Goal: Book appointment/travel/reservation

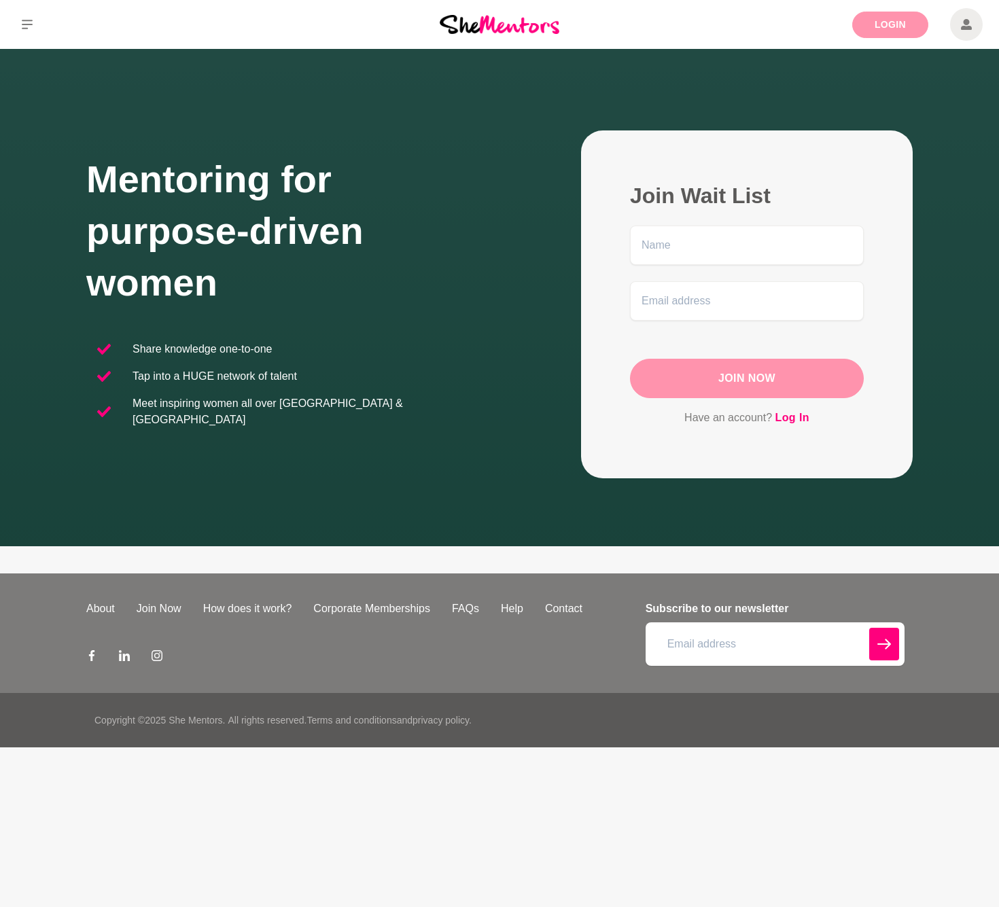
click at [888, 17] on link "Login" at bounding box center [890, 25] width 76 height 26
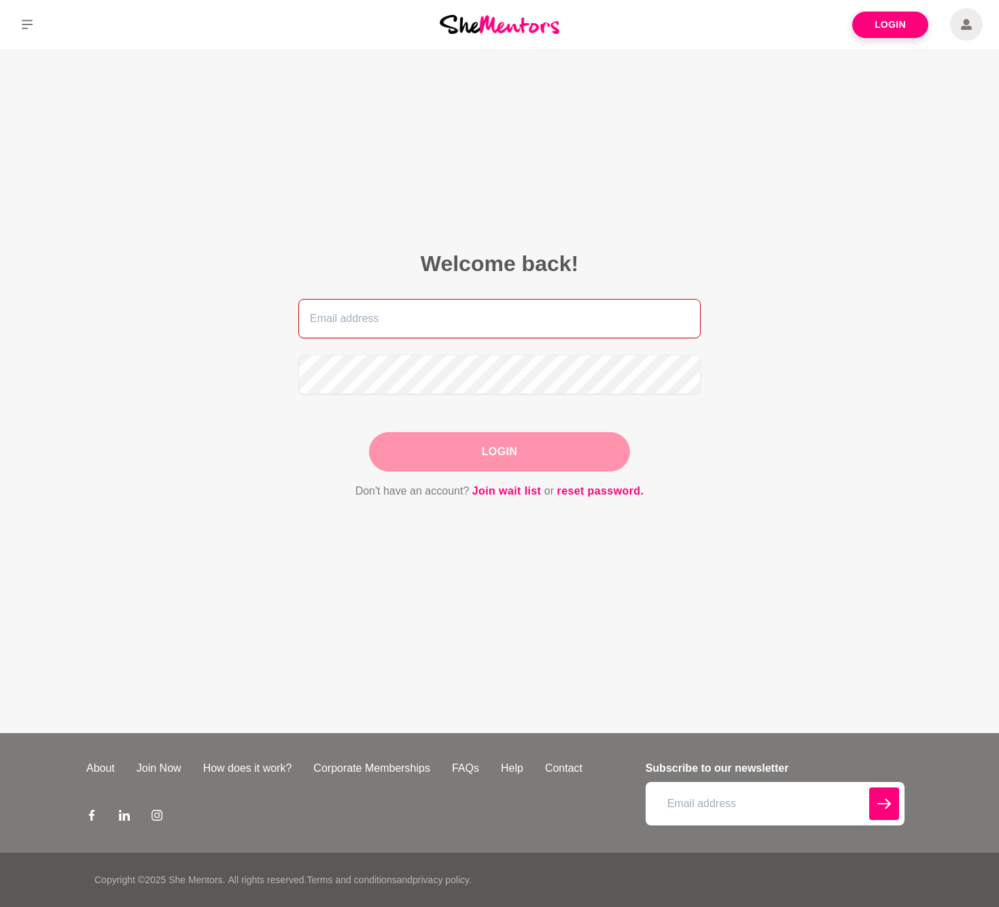
type input "aurora.francois@hotmail.com"
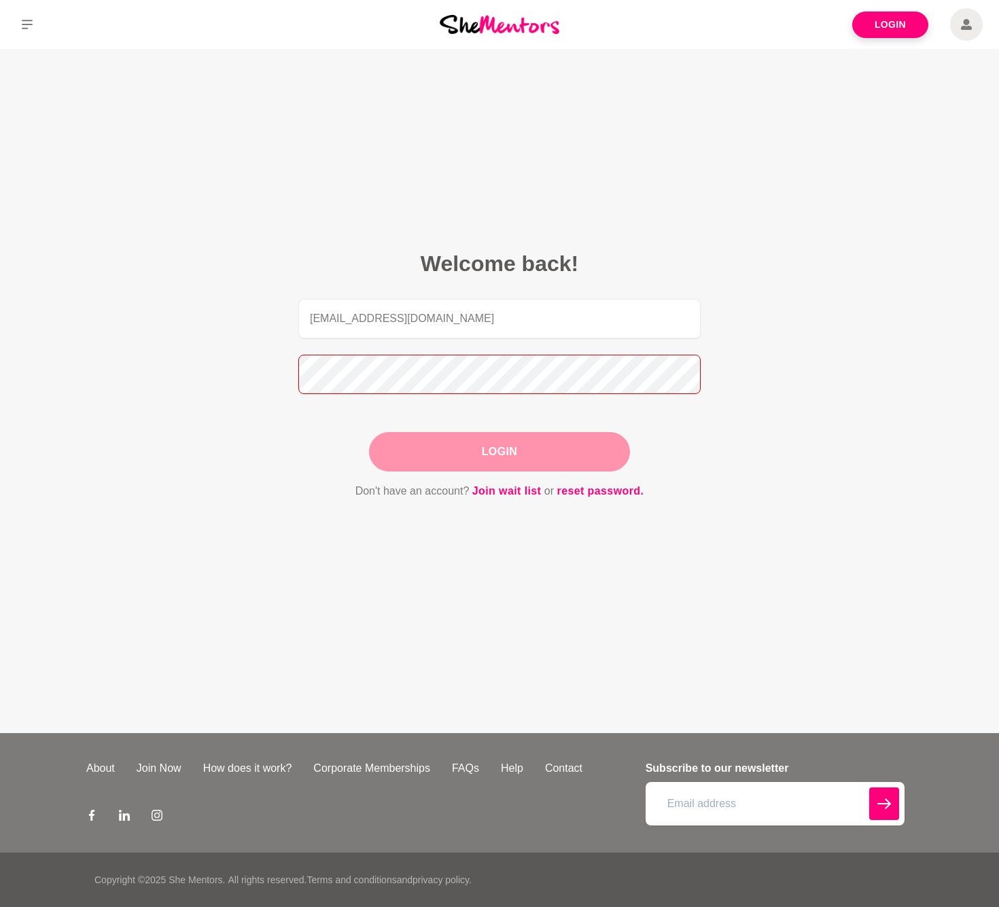
click at [499, 451] on button "Login" at bounding box center [499, 451] width 261 height 39
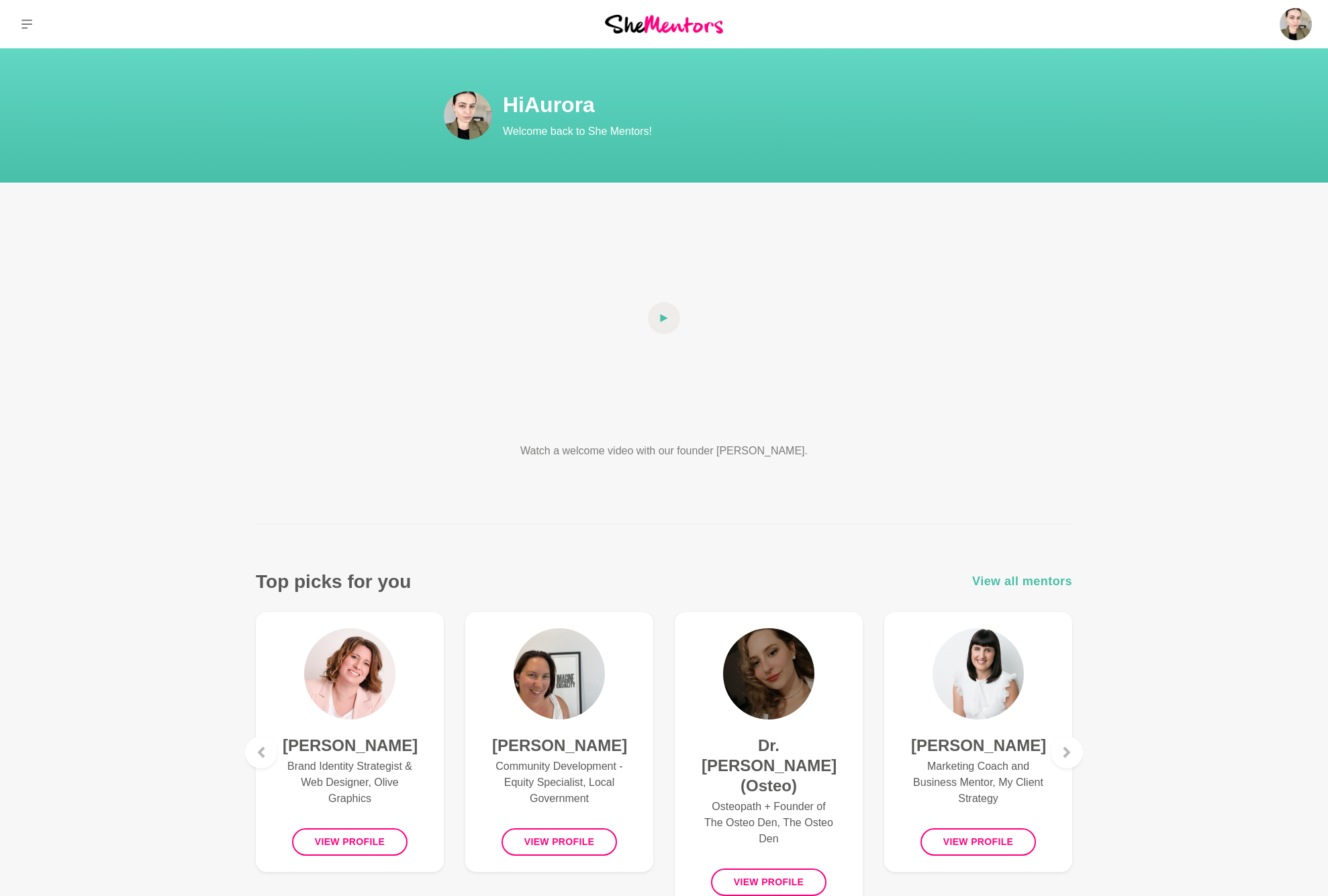
click at [986, 541] on span "View all mentors" at bounding box center [1022, 582] width 100 height 20
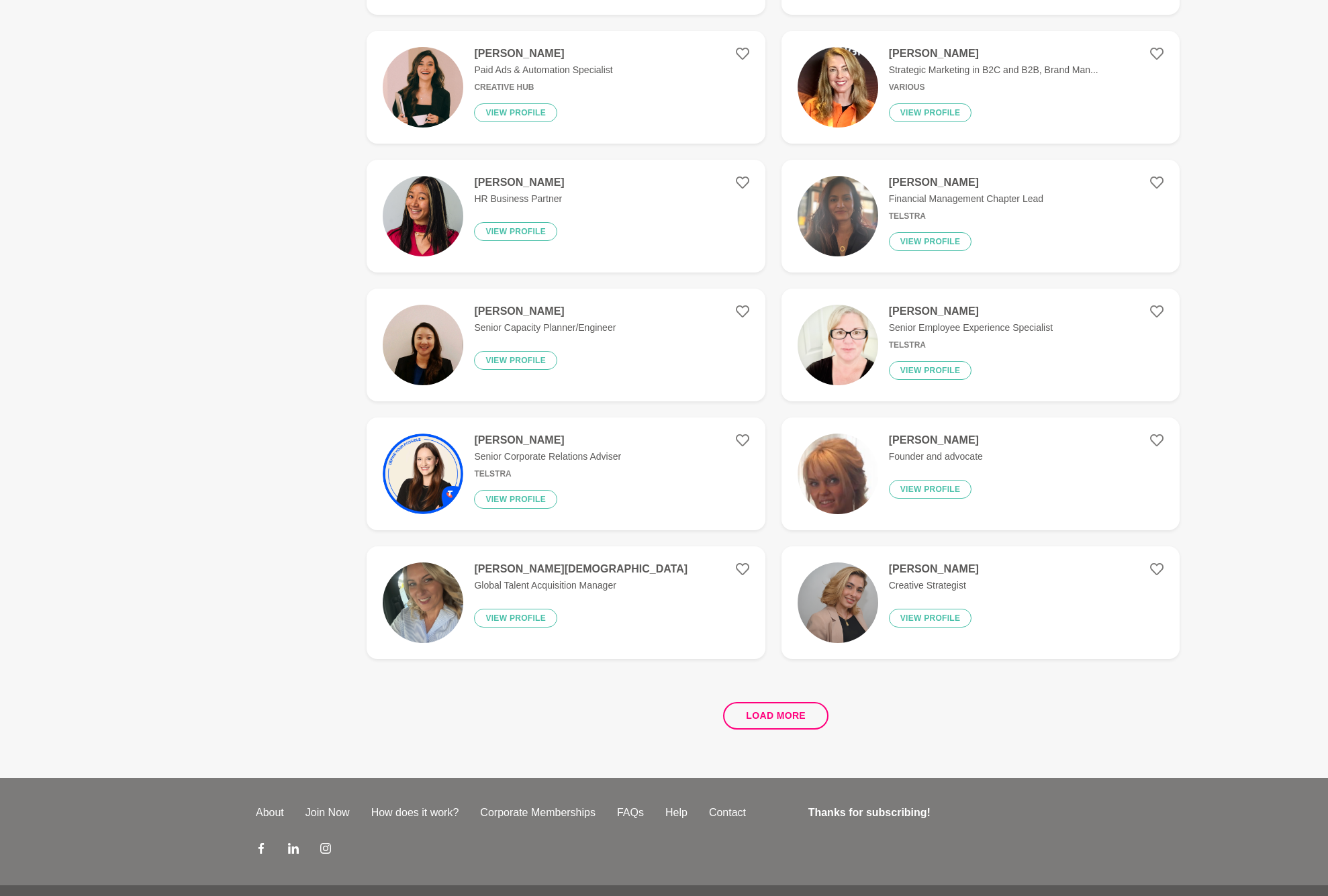
scroll to position [2122, 0]
click at [781, 541] on button "Load more" at bounding box center [776, 715] width 106 height 28
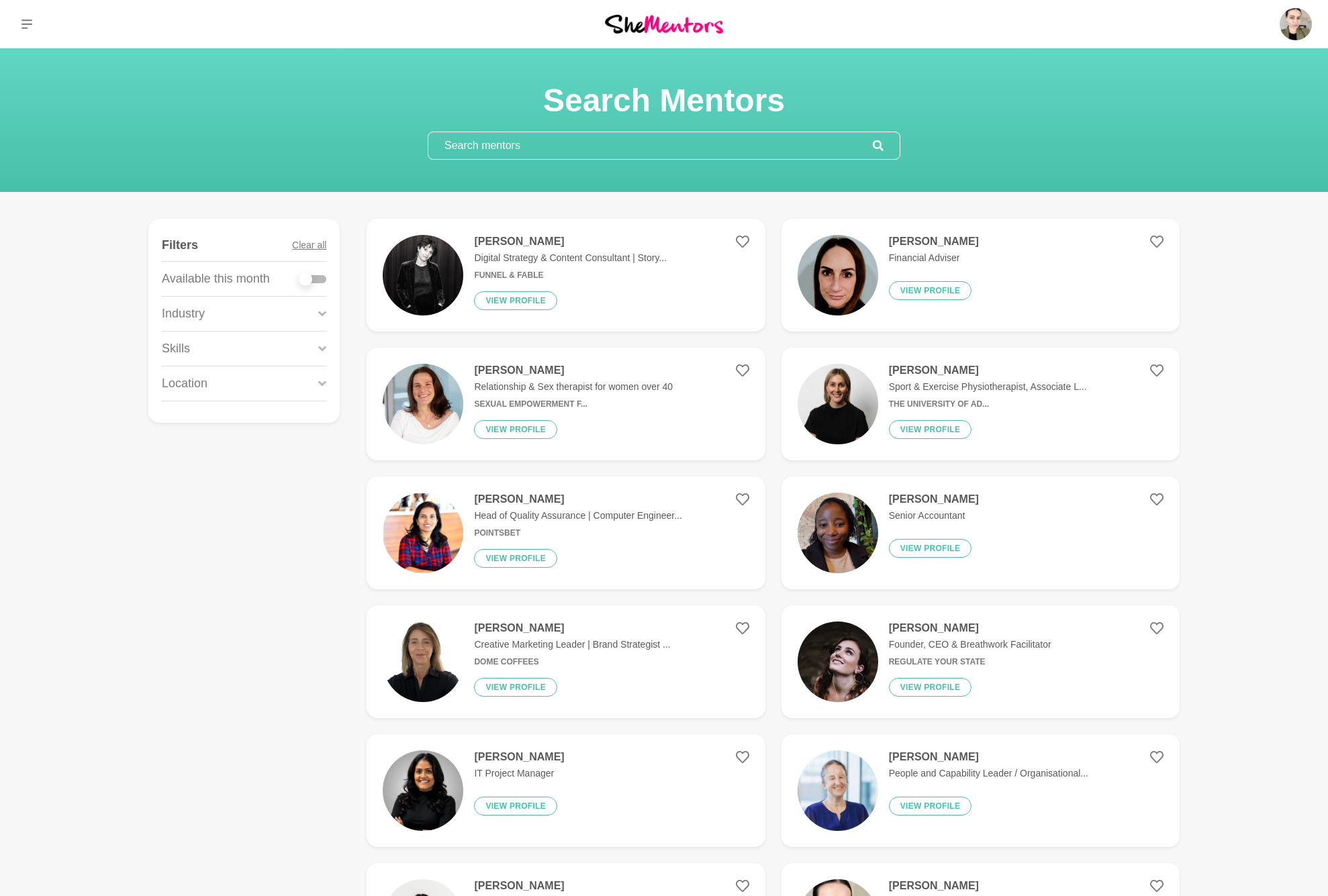
click at [533, 144] on input "text" at bounding box center [650, 145] width 445 height 27
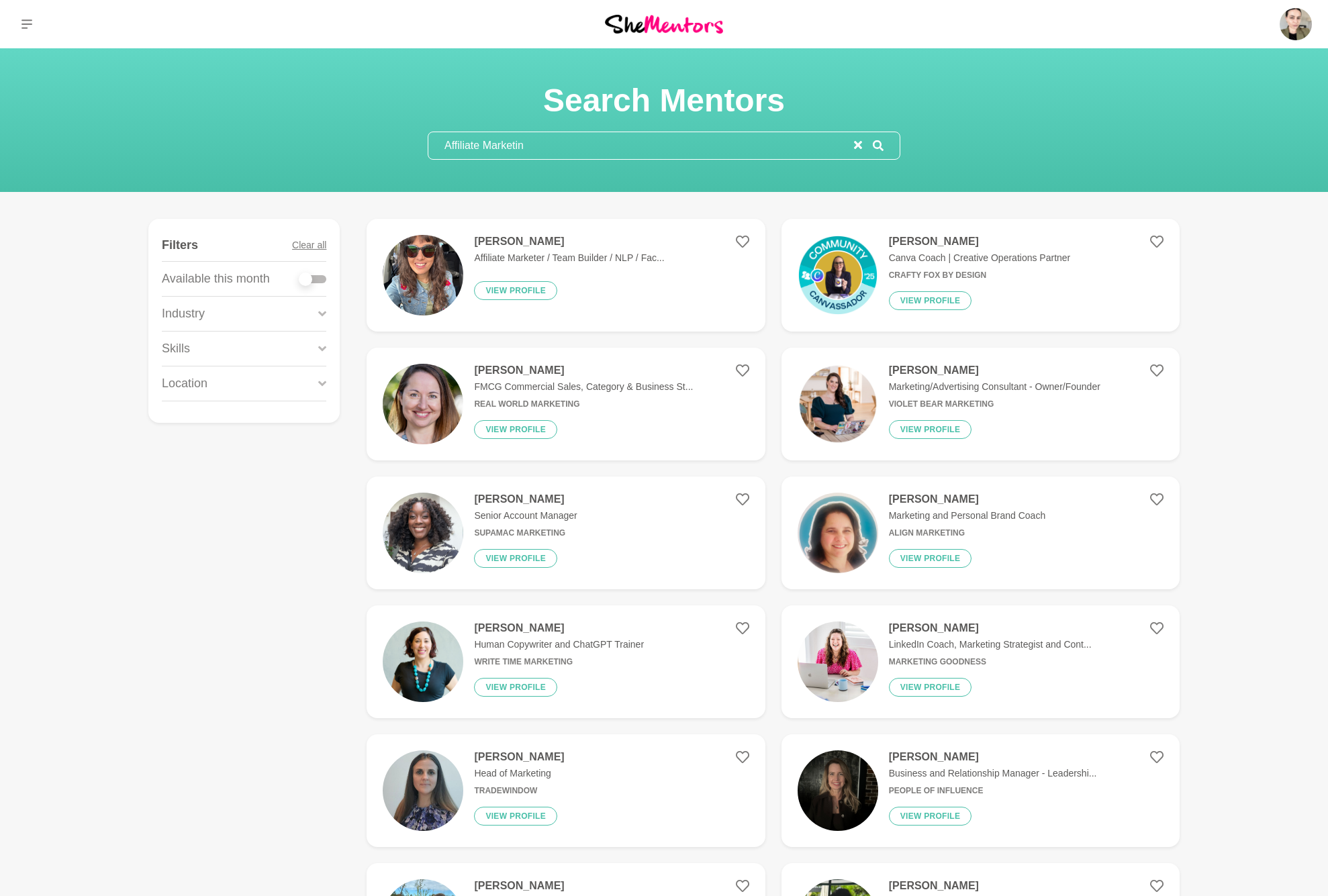
type input "Affiliate Marketin"
drag, startPoint x: 533, startPoint y: 144, endPoint x: 739, endPoint y: 238, distance: 226.4
click at [739, 238] on icon at bounding box center [743, 242] width 14 height 14
click at [528, 289] on button "View profile" at bounding box center [516, 290] width 83 height 19
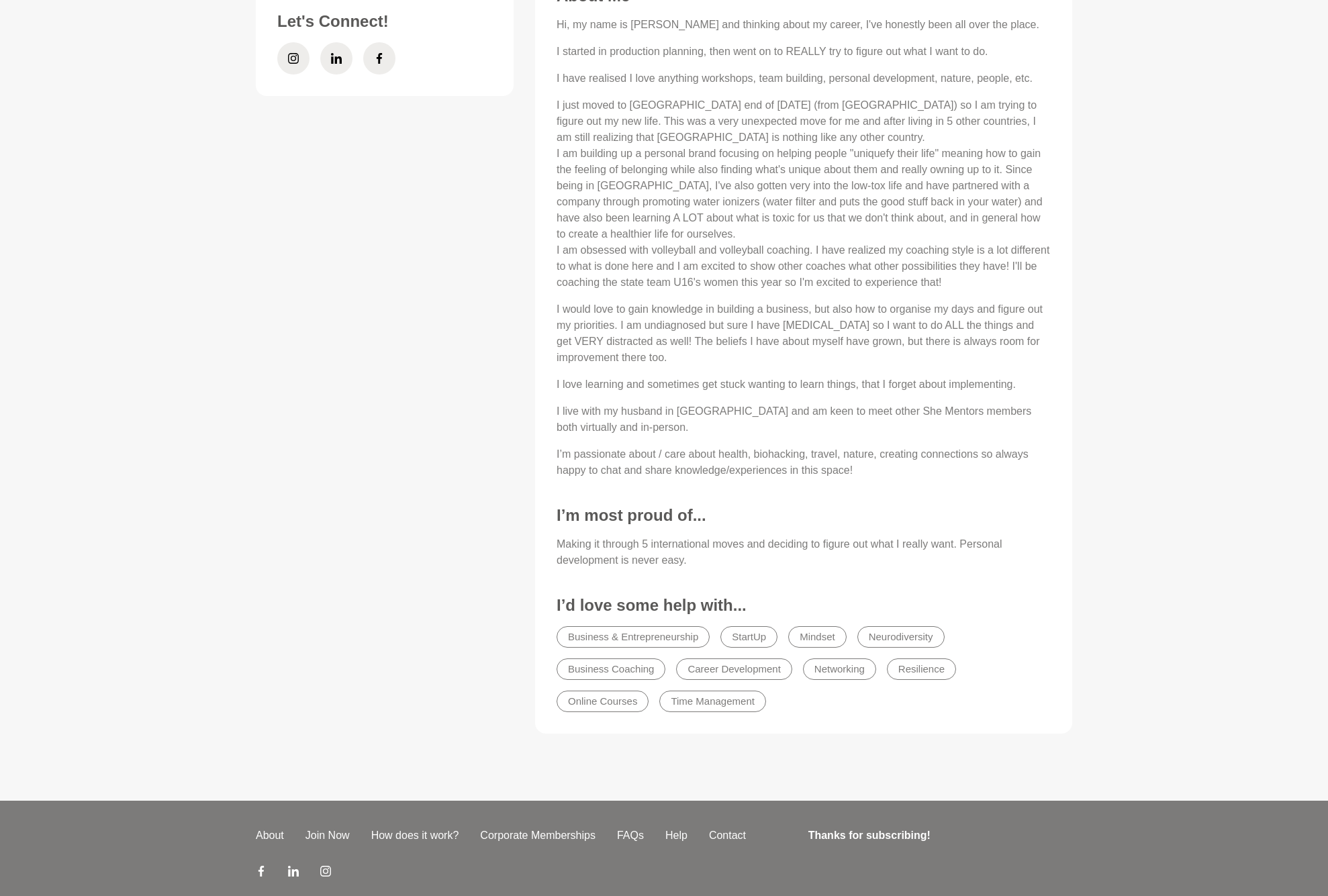
scroll to position [651, 0]
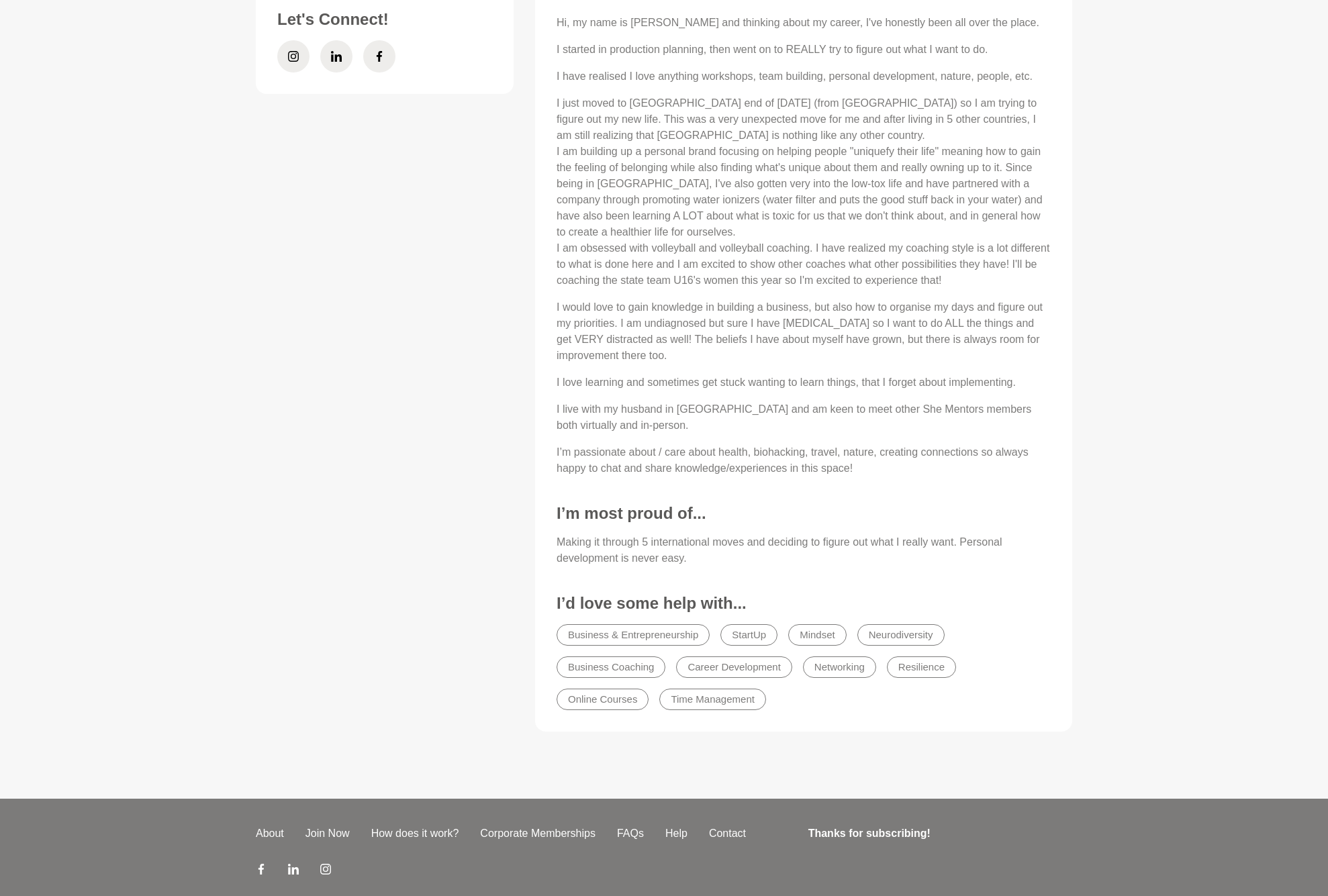
click at [805, 254] on p "I just moved to Perth end of March 2024 (from Germany) so I am trying to figure…" at bounding box center [803, 192] width 494 height 194
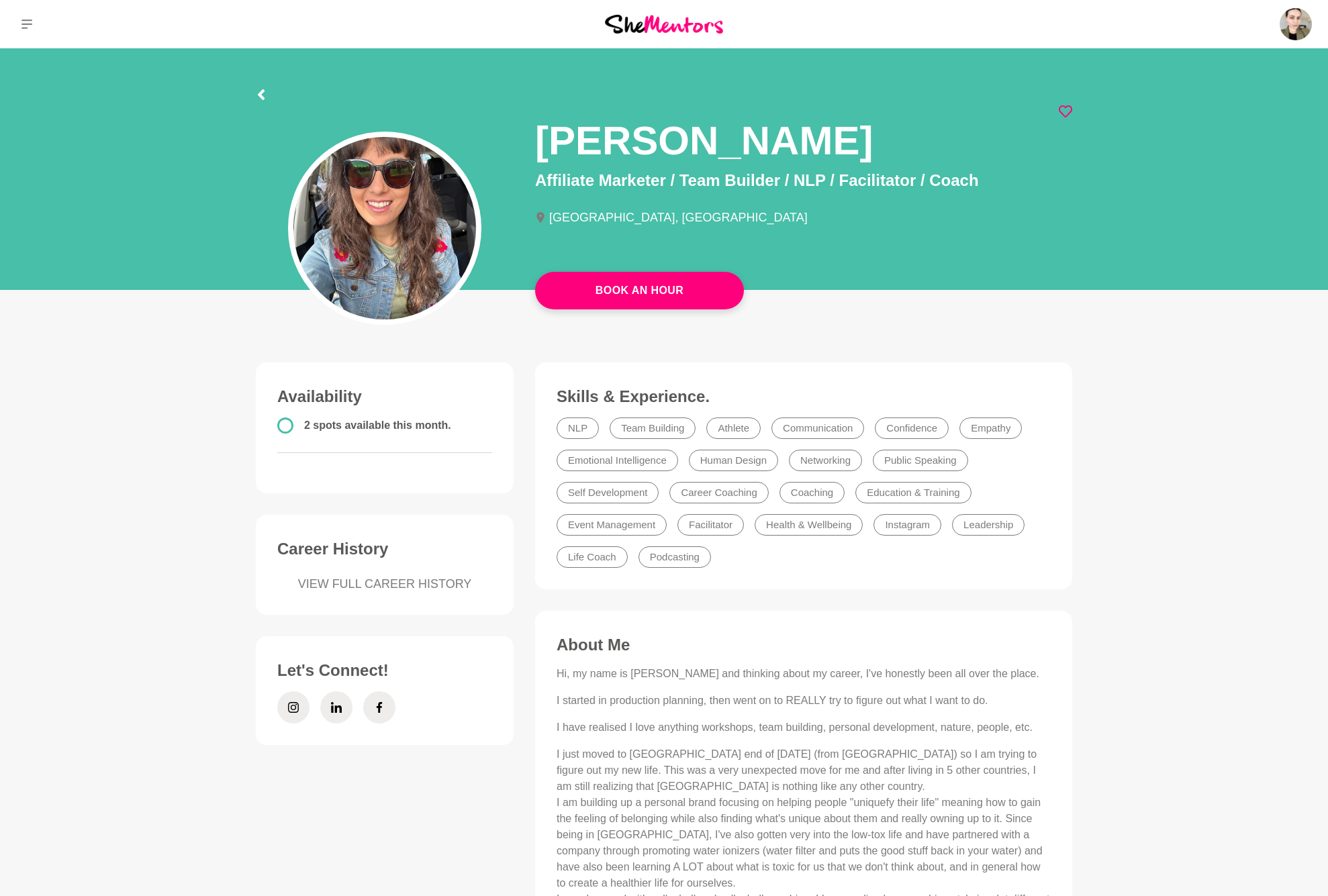
scroll to position [0, 0]
click at [654, 294] on link "Book An Hour" at bounding box center [638, 290] width 208 height 38
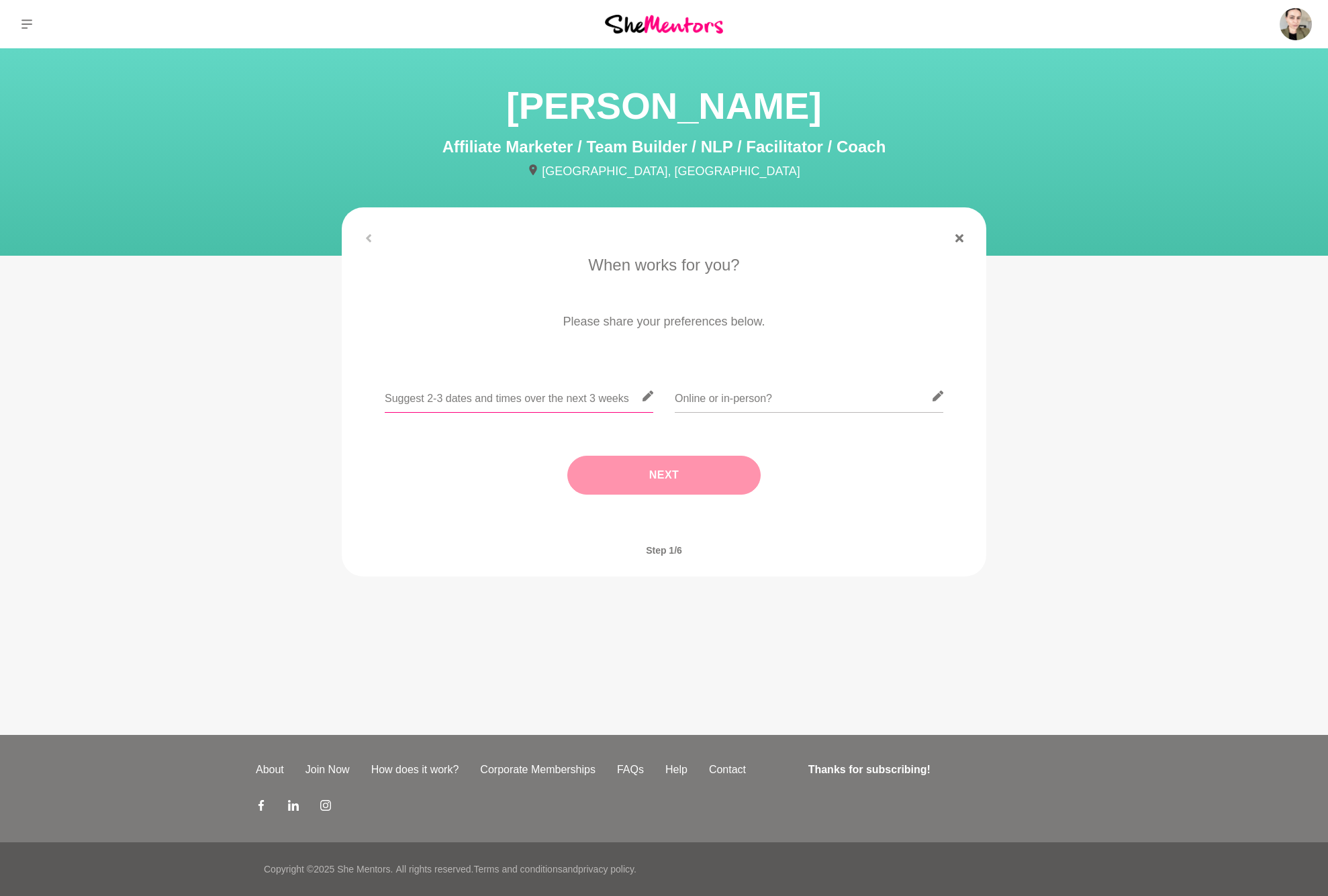
click at [542, 408] on input "text" at bounding box center [519, 396] width 269 height 33
click at [650, 395] on icon at bounding box center [647, 395] width 11 height 11
click at [537, 399] on input "text" at bounding box center [519, 396] width 269 height 33
type input "1 pm Brisbane time on Wednesday, Thursday, or Friday"
click at [788, 398] on input "text" at bounding box center [809, 396] width 269 height 33
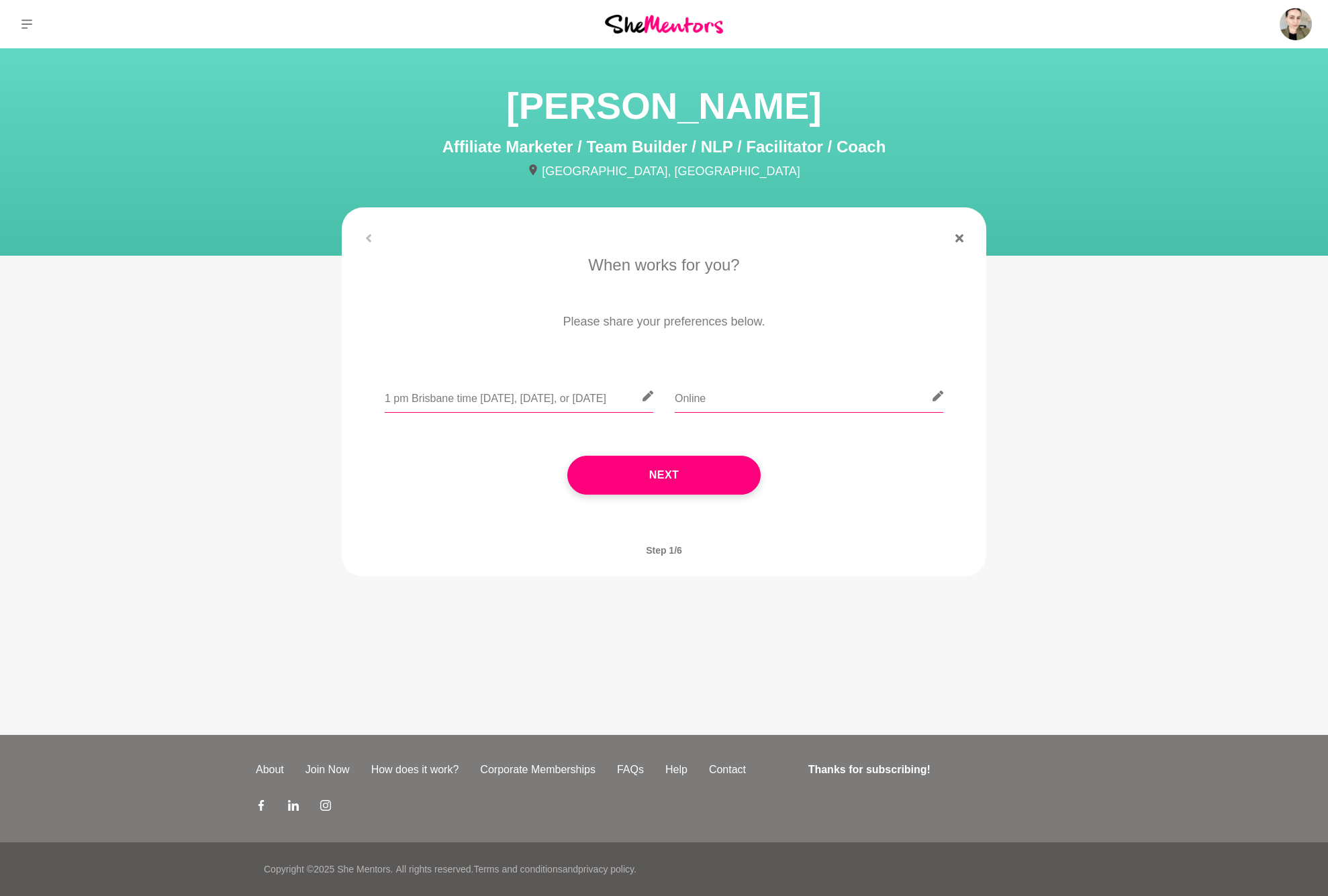
type input "Online"
click at [625, 396] on input "1 pm Brisbane time on Wednesday, Thursday, or Friday" at bounding box center [519, 396] width 269 height 33
click at [573, 394] on input "1 pm Brisbane time on Wednesday, Thursday, or Friday. Can be super flexible tho…" at bounding box center [519, 396] width 269 height 33
type input "1 pm Brisbane time on Wednesday, Thursday, or Friday. Can be flexible though"
click at [677, 476] on button "Next" at bounding box center [664, 474] width 194 height 39
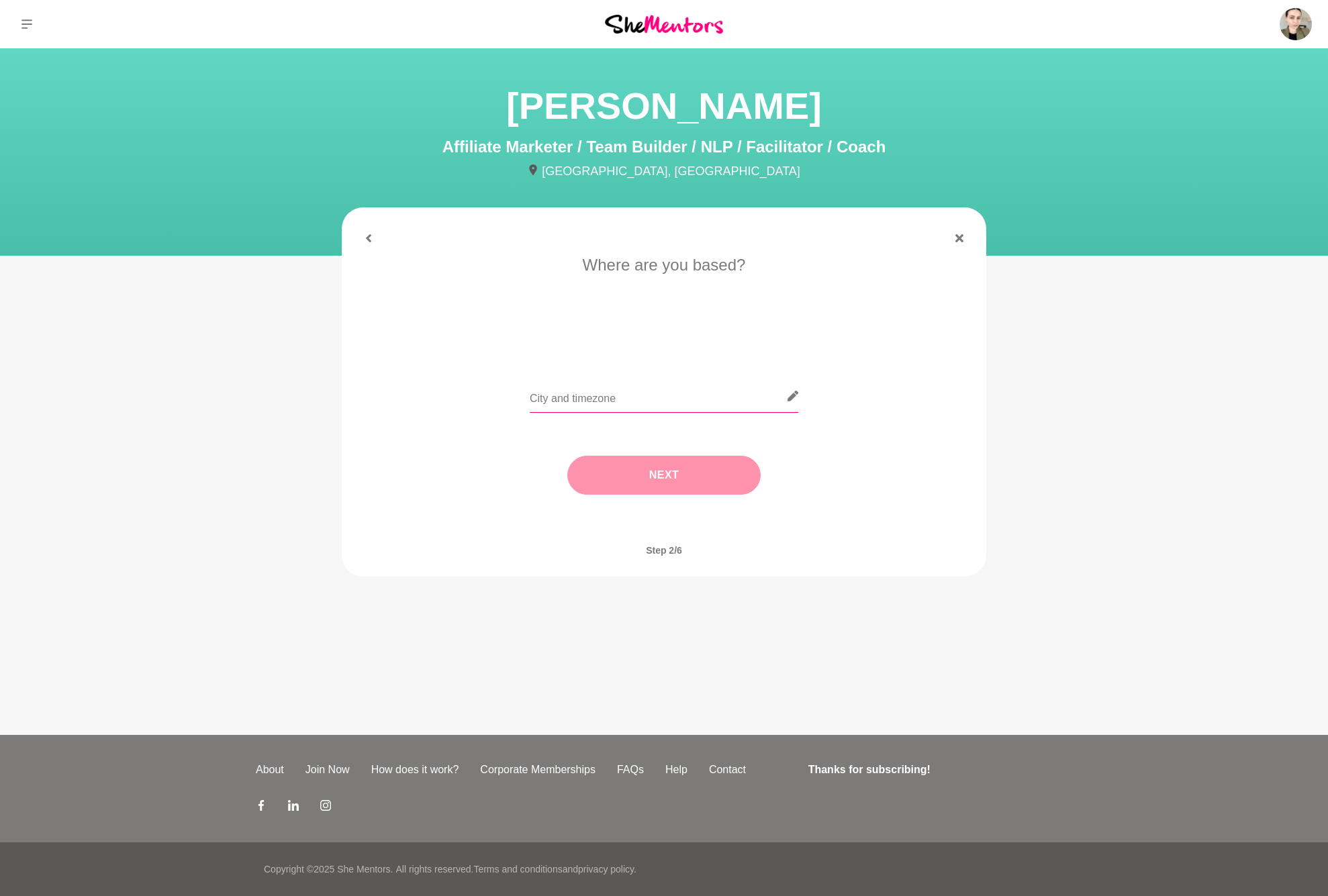
click at [629, 401] on input "text" at bounding box center [664, 396] width 269 height 33
type input "Brisbane"
click at [668, 478] on button "Next" at bounding box center [664, 474] width 194 height 39
click at [573, 400] on input "text" at bounding box center [664, 396] width 269 height 33
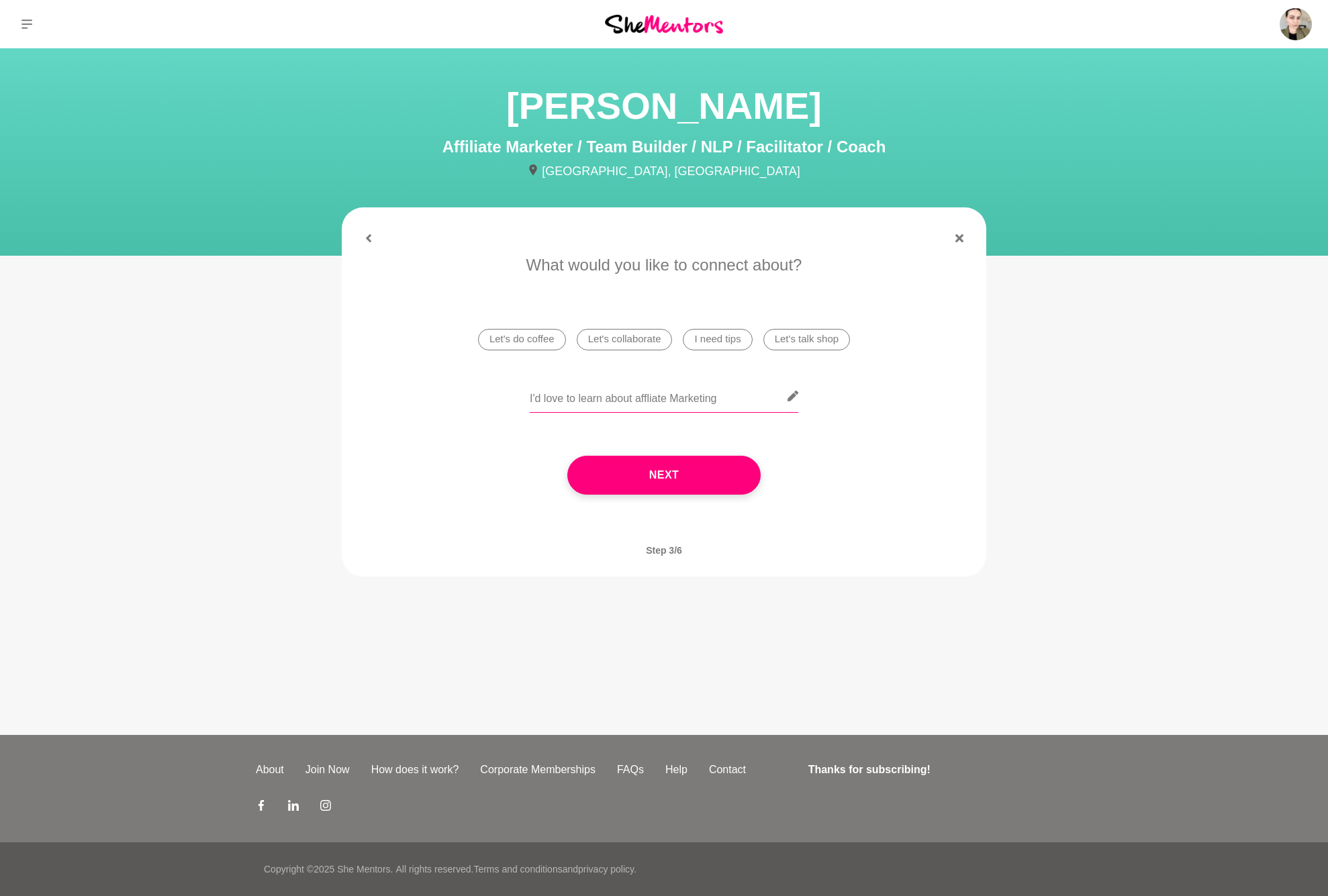
click at [740, 398] on input "I'd love to learn about affliate Marketing" at bounding box center [664, 396] width 269 height 33
type input "I'd love to learn about affliate Marketing. I'm trying to learn about successfu…"
click at [675, 478] on button "Next" at bounding box center [664, 474] width 194 height 39
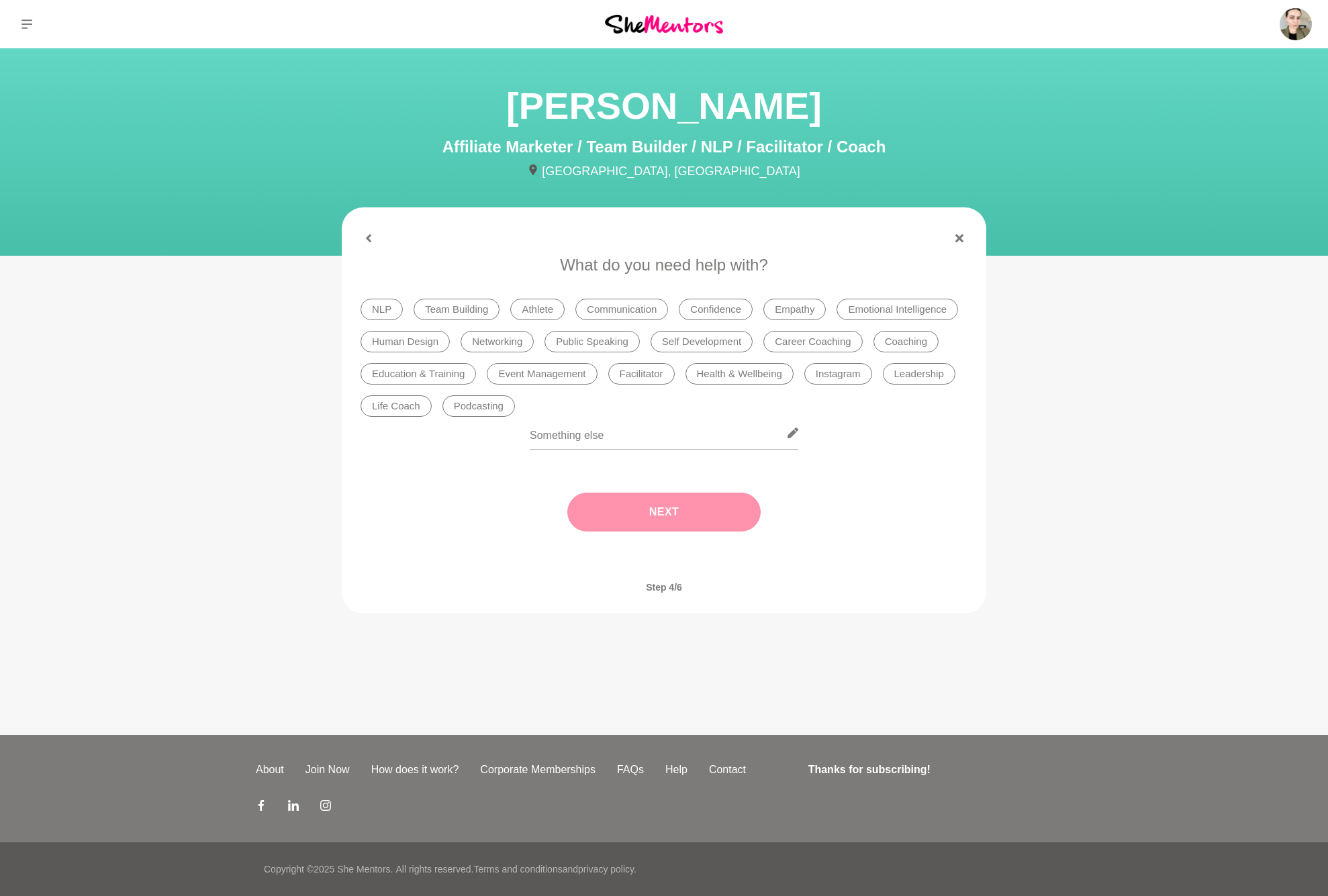
click at [516, 336] on li "Networking" at bounding box center [497, 342] width 73 height 22
click at [819, 350] on li "Career Coaching" at bounding box center [812, 342] width 99 height 22
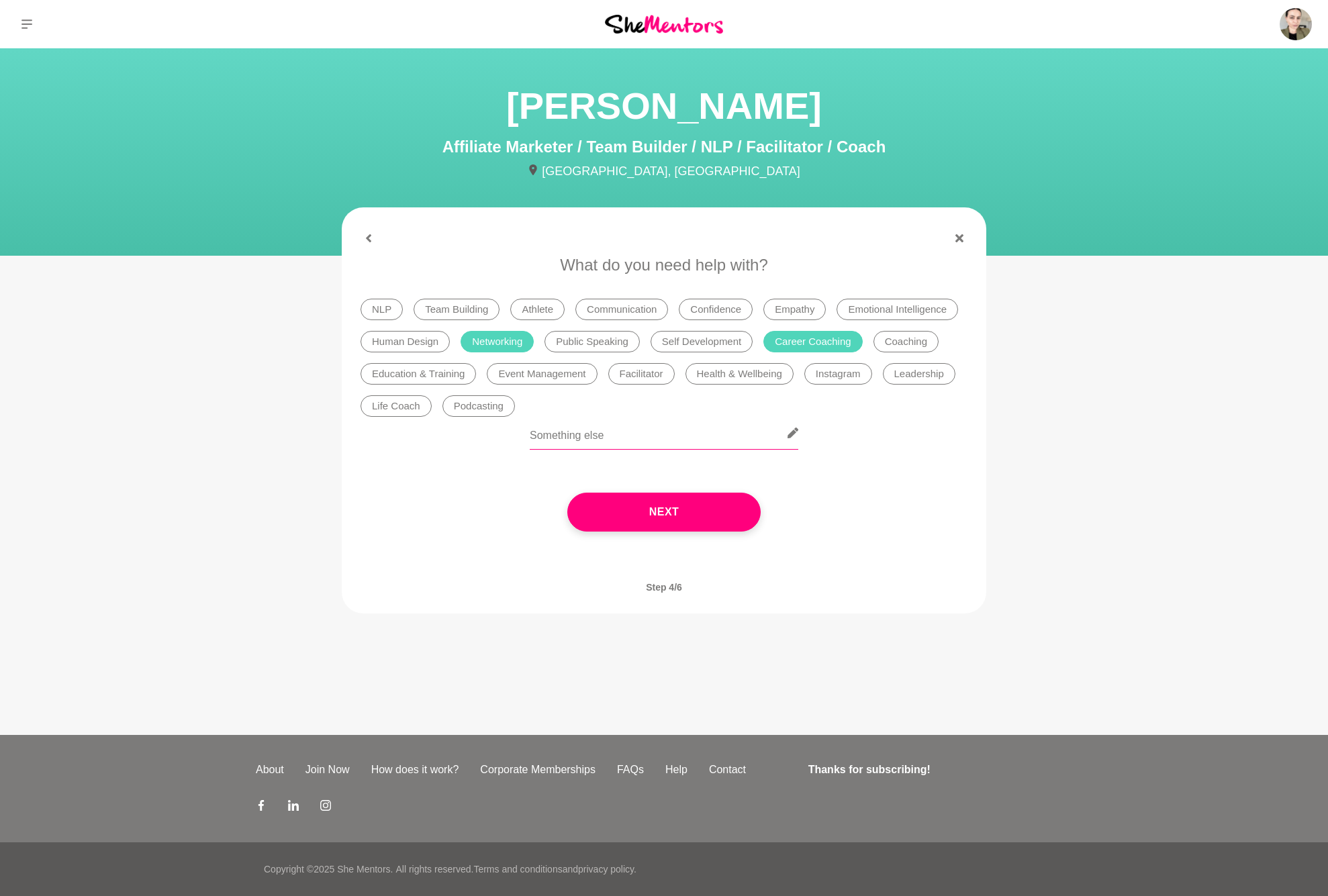
click at [678, 432] on input "text" at bounding box center [664, 433] width 269 height 33
type input "Affiliate Marketing"
click at [708, 510] on button "Next" at bounding box center [664, 512] width 194 height 39
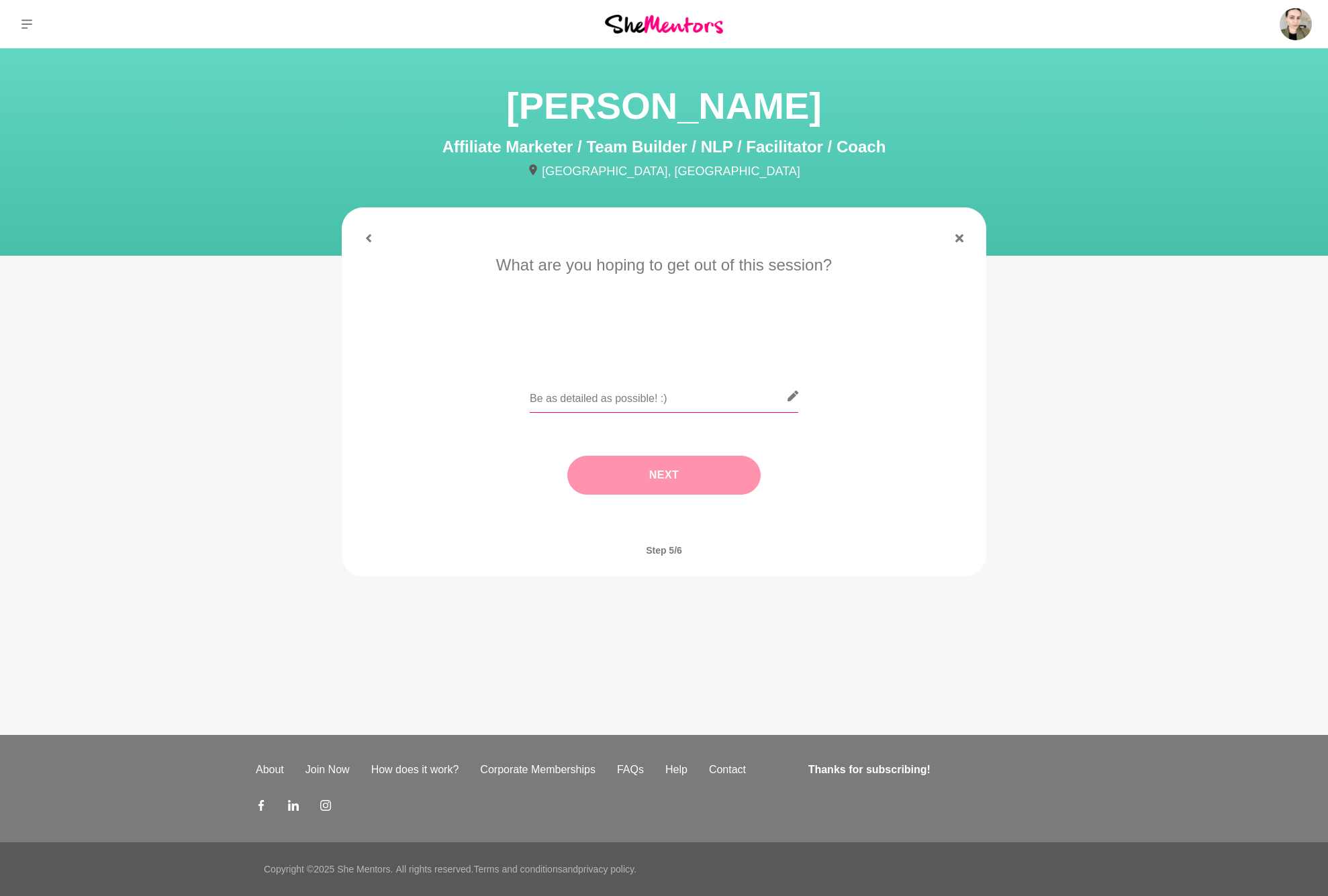
click at [624, 394] on input "text" at bounding box center [664, 396] width 269 height 33
type input "B"
type input "Chat about a different alternate to careers like affliate marketing. Would love…"
click at [728, 478] on button "Next" at bounding box center [664, 474] width 194 height 39
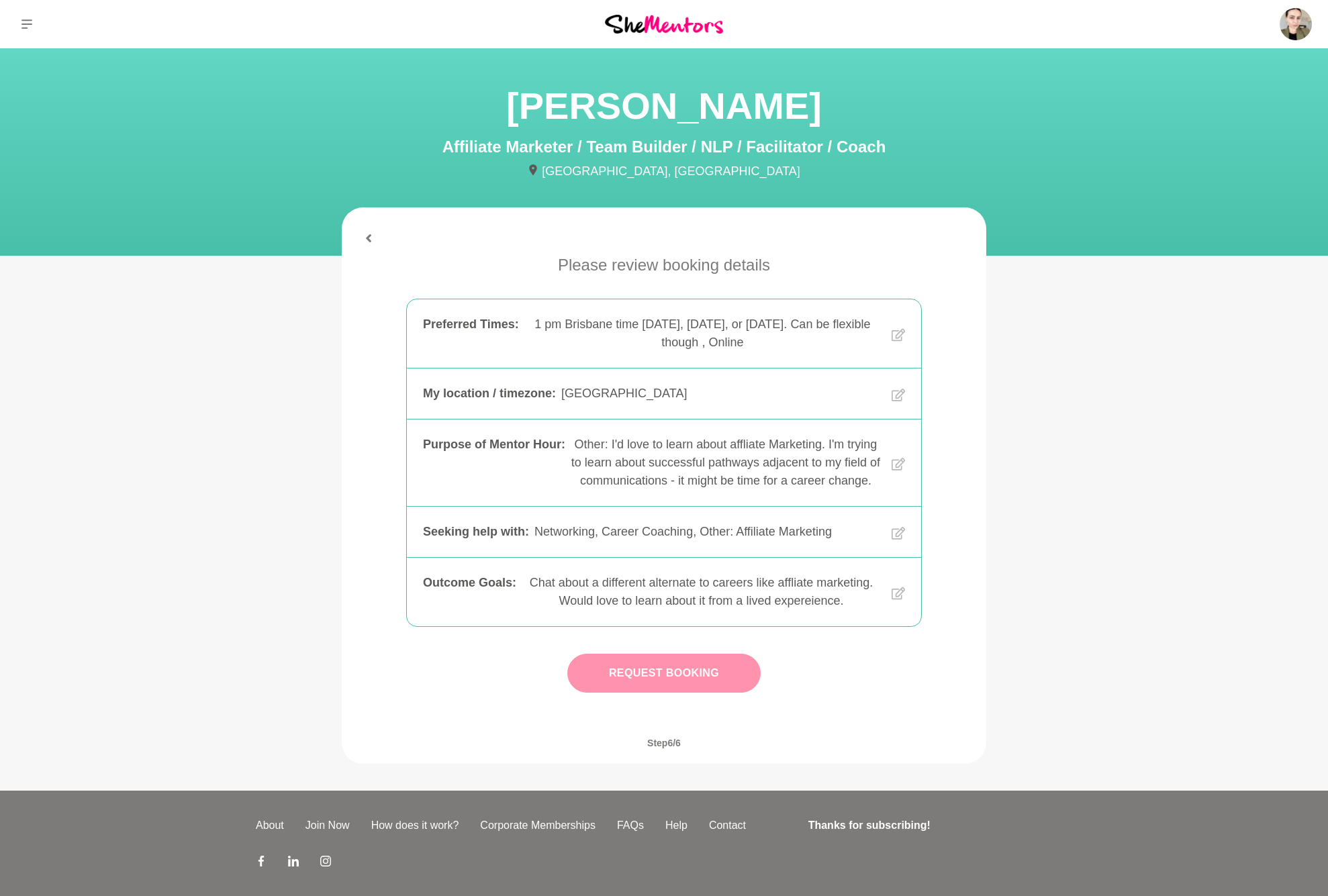
click at [736, 541] on button "Request Booking" at bounding box center [664, 673] width 194 height 39
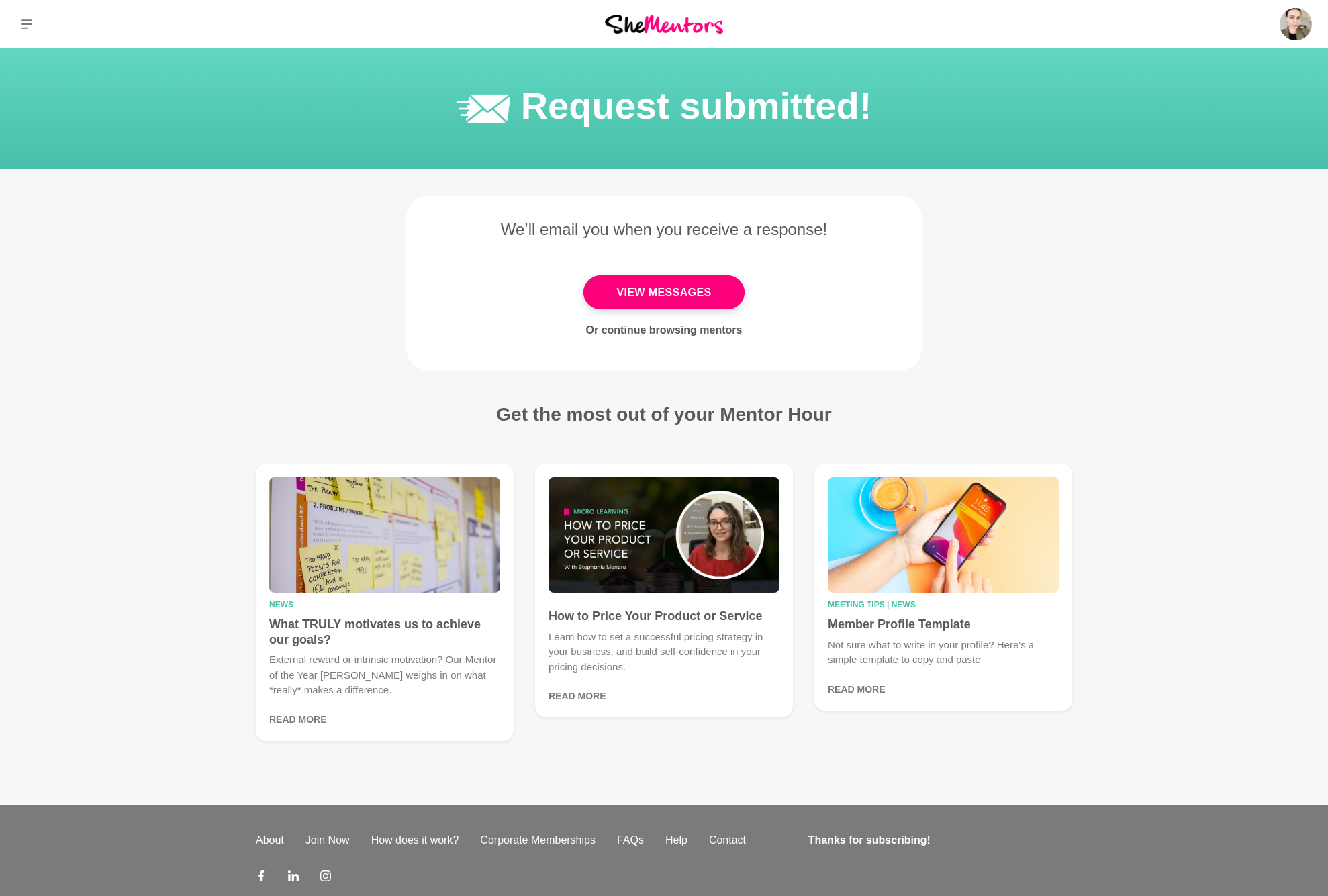
click at [726, 331] on link "Or continue browsing mentors" at bounding box center [664, 330] width 156 height 12
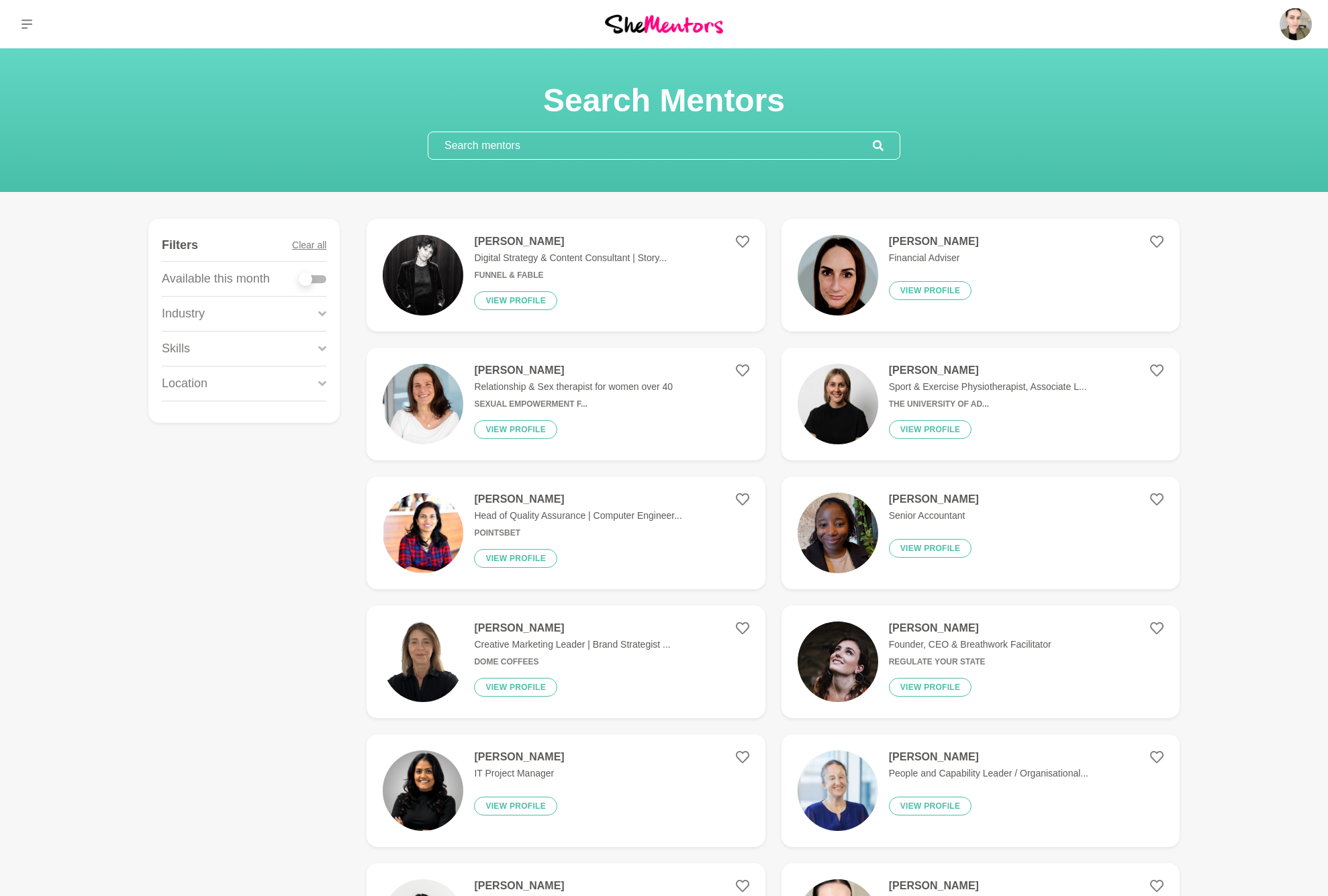
click at [610, 147] on input "text" at bounding box center [650, 145] width 445 height 27
type input "M"
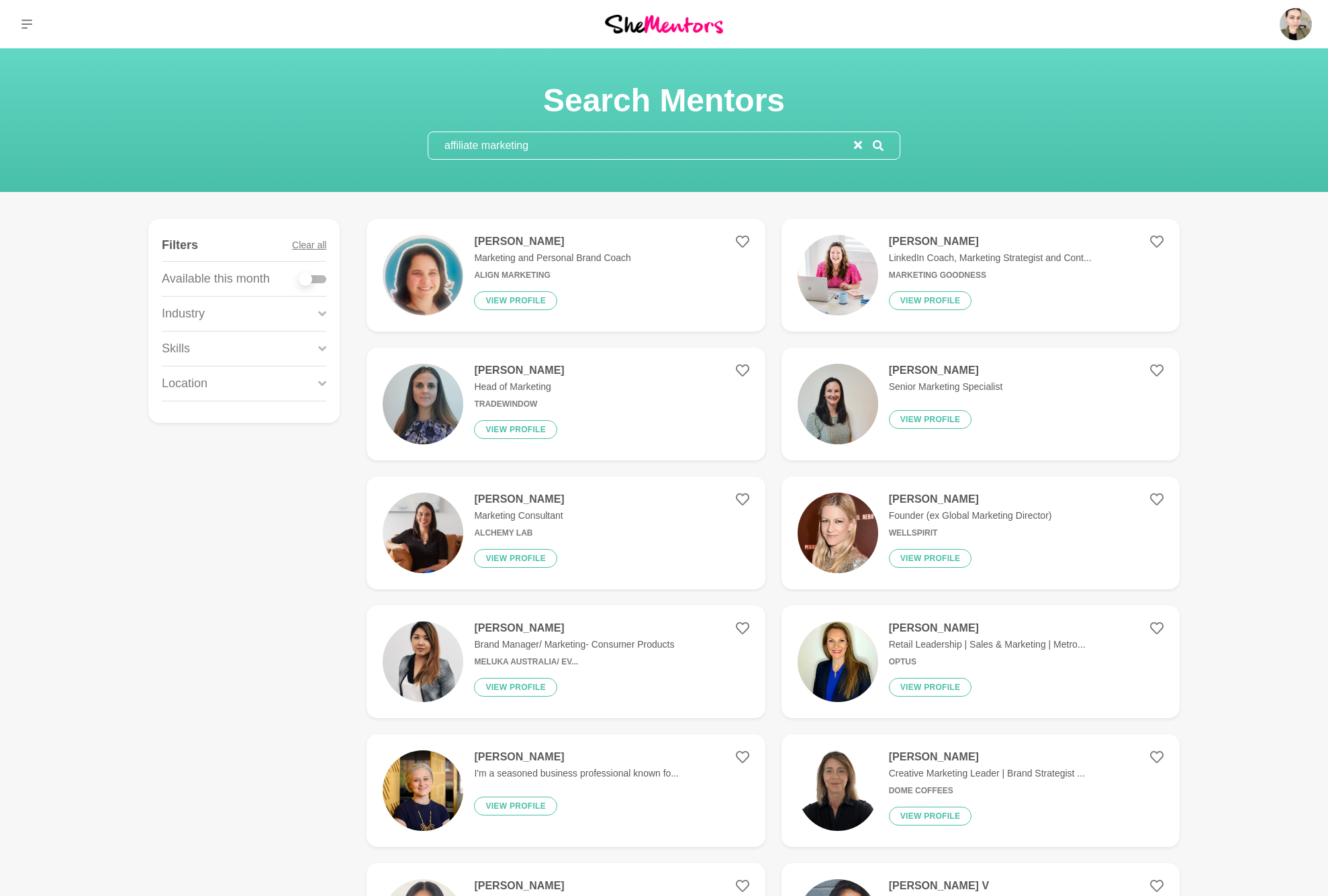
type input "affiliate marketing"
click at [309, 276] on div at bounding box center [305, 280] width 14 height 14
checkbox input "true"
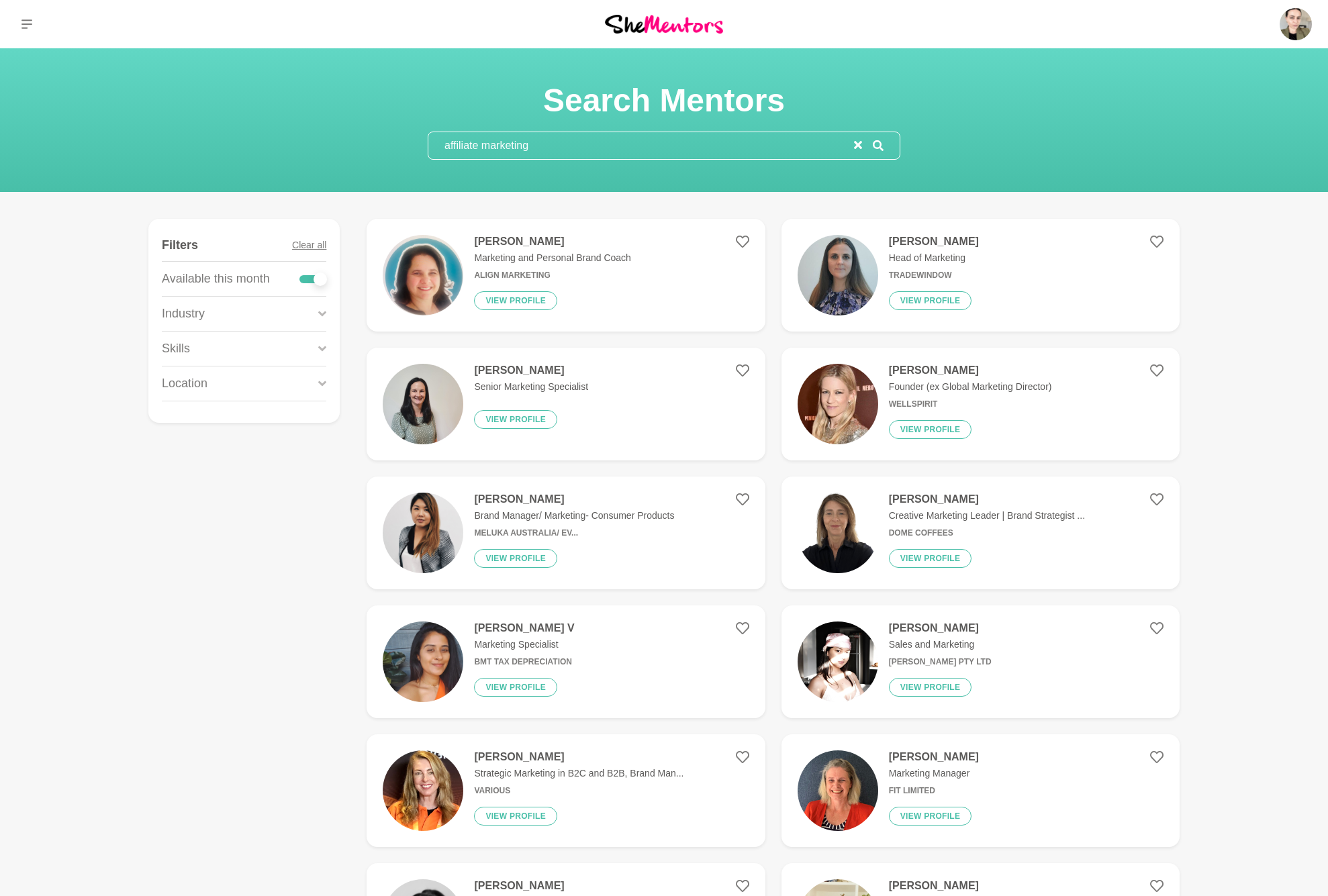
click at [313, 325] on div "Industry" at bounding box center [244, 313] width 164 height 35
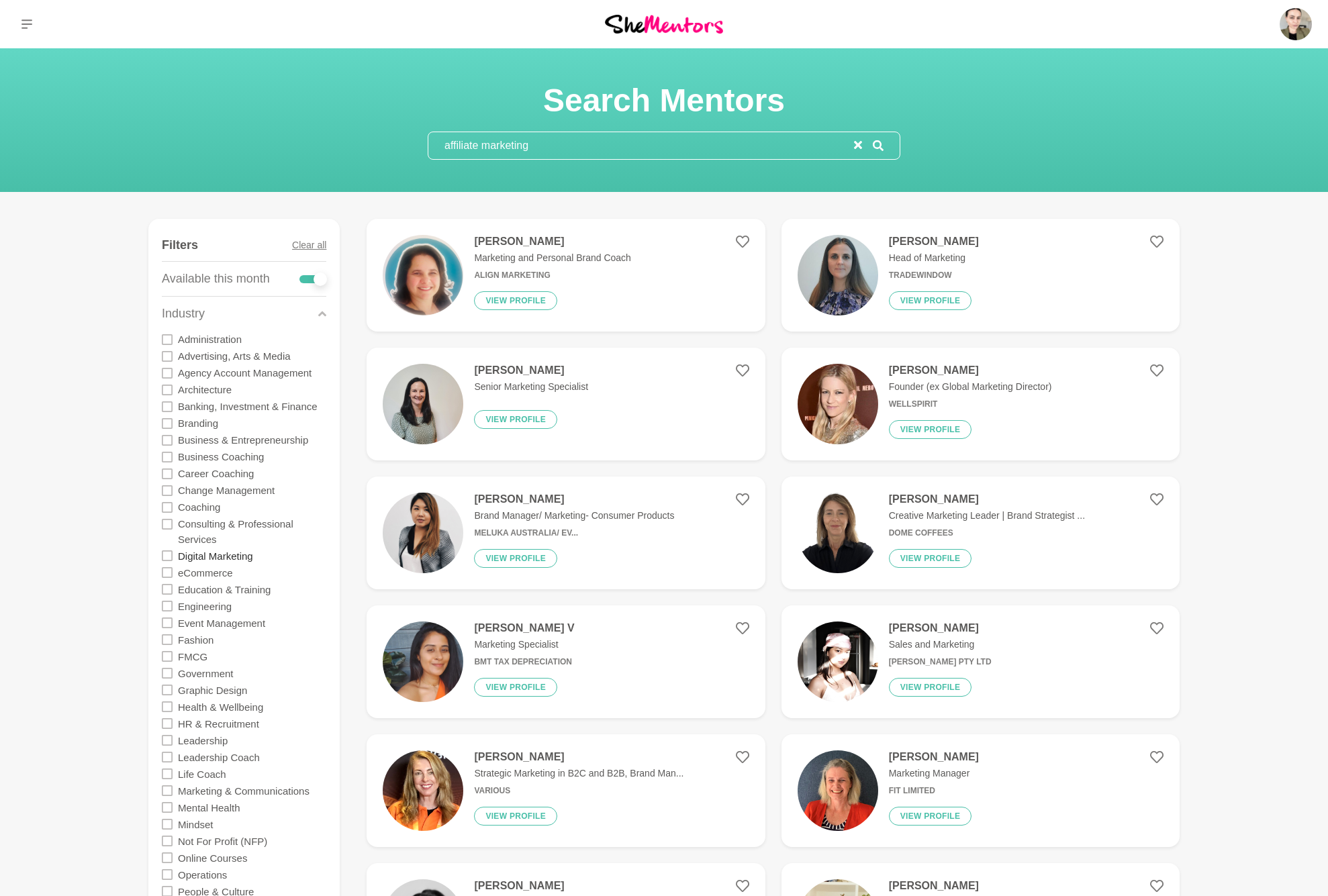
click at [247, 541] on label "Digital Marketing" at bounding box center [215, 555] width 75 height 17
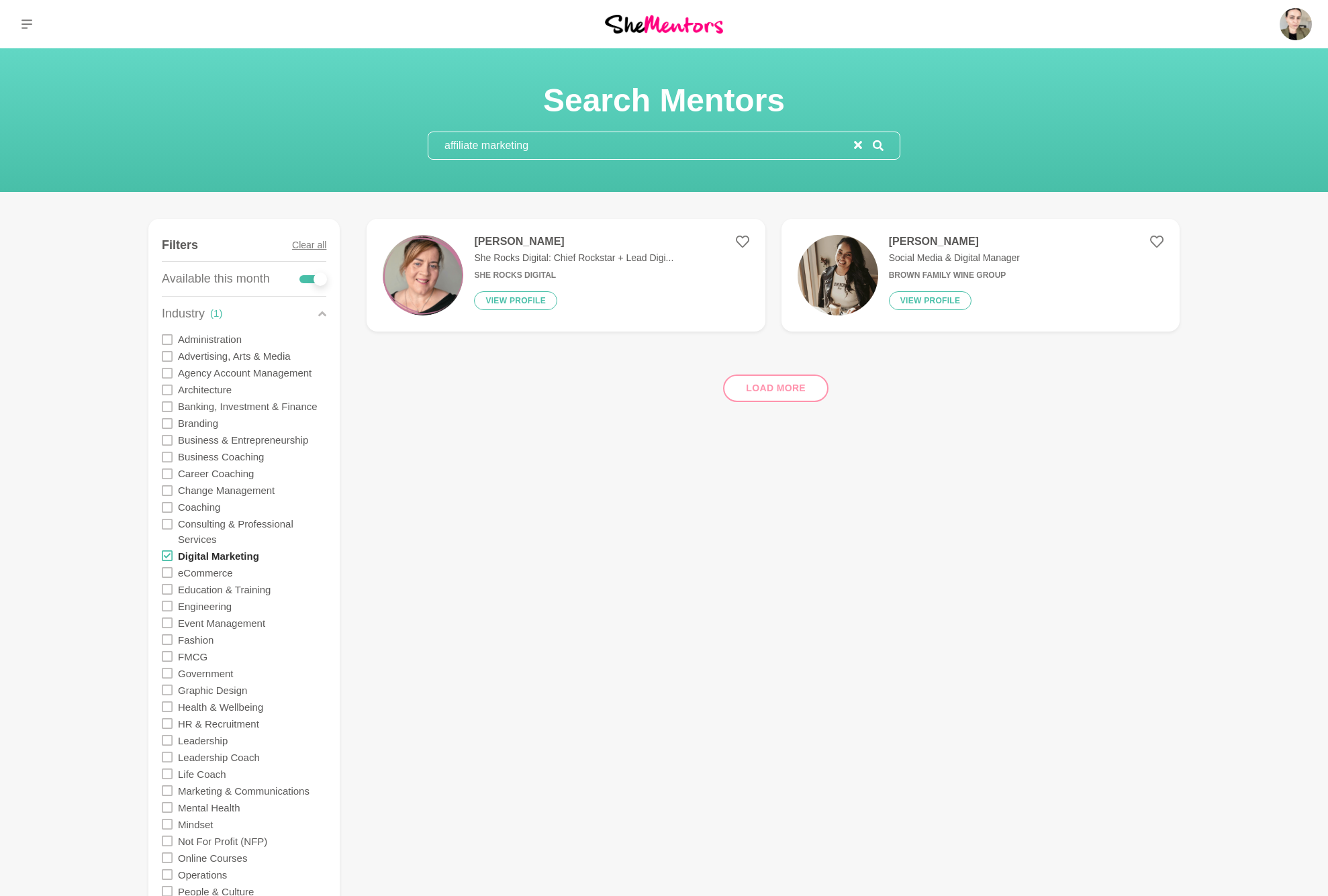
click at [230, 541] on label "Digital Marketing" at bounding box center [218, 555] width 81 height 17
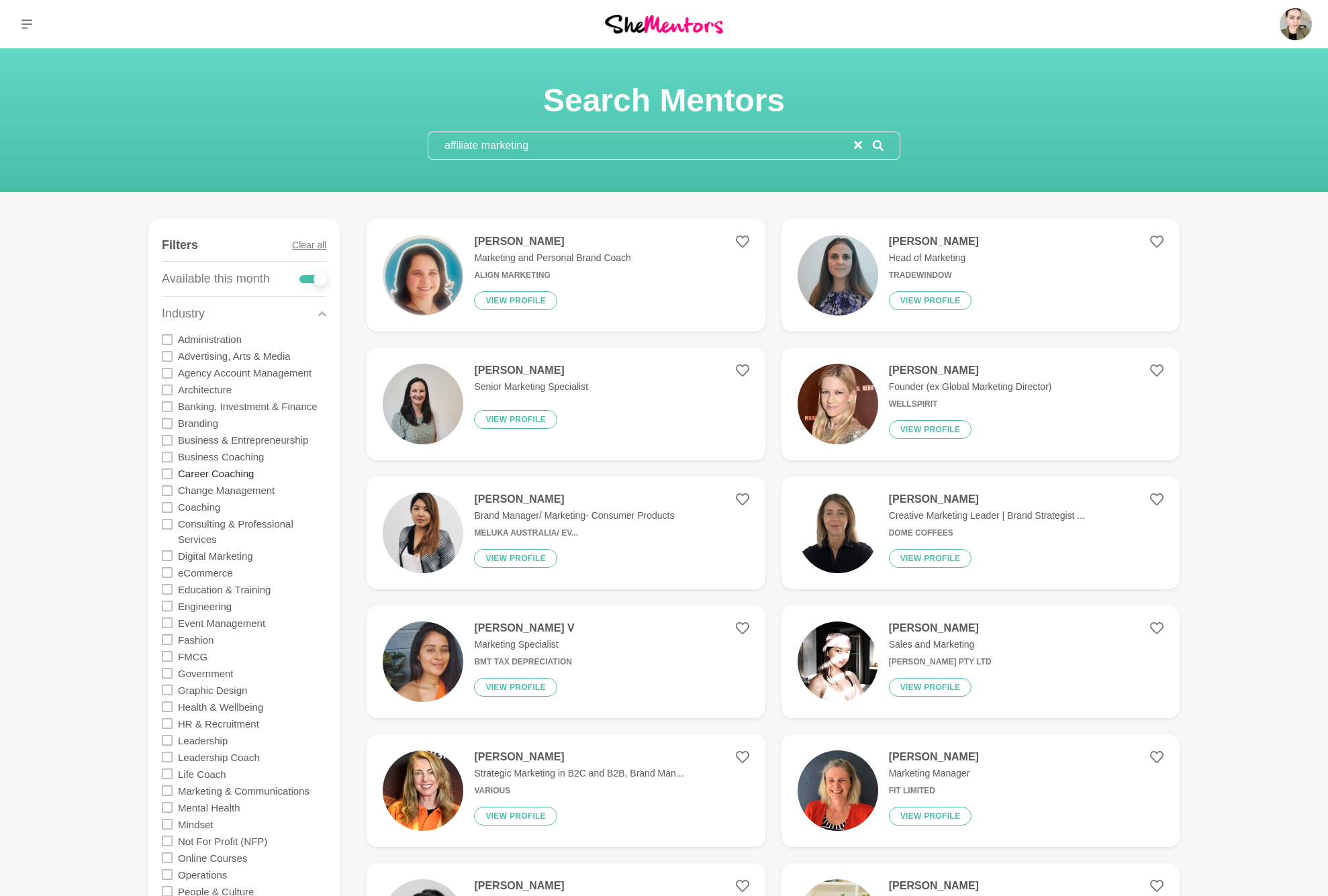
click at [202, 471] on label "Career Coaching" at bounding box center [215, 473] width 76 height 17
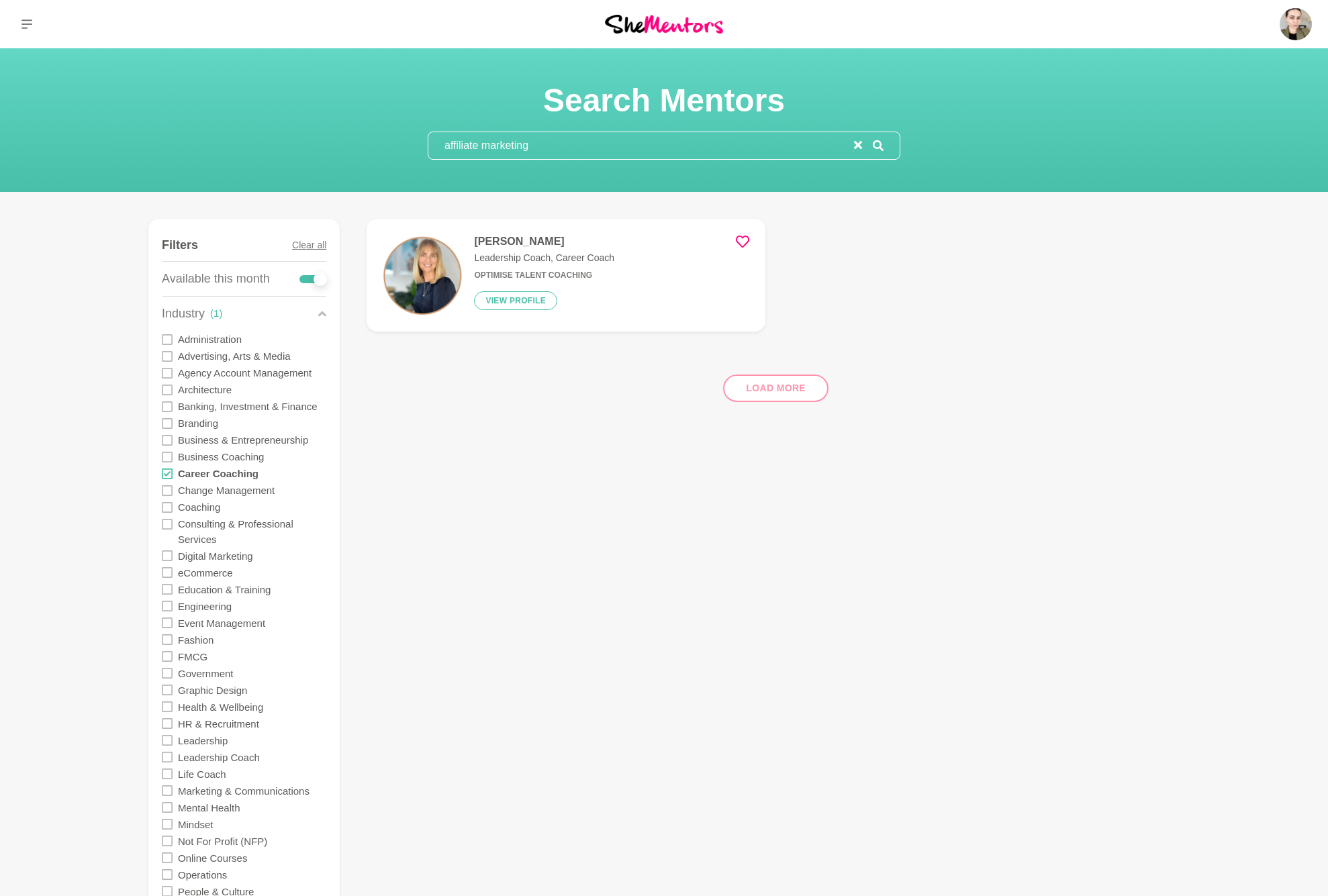
click at [746, 240] on icon at bounding box center [743, 242] width 14 height 14
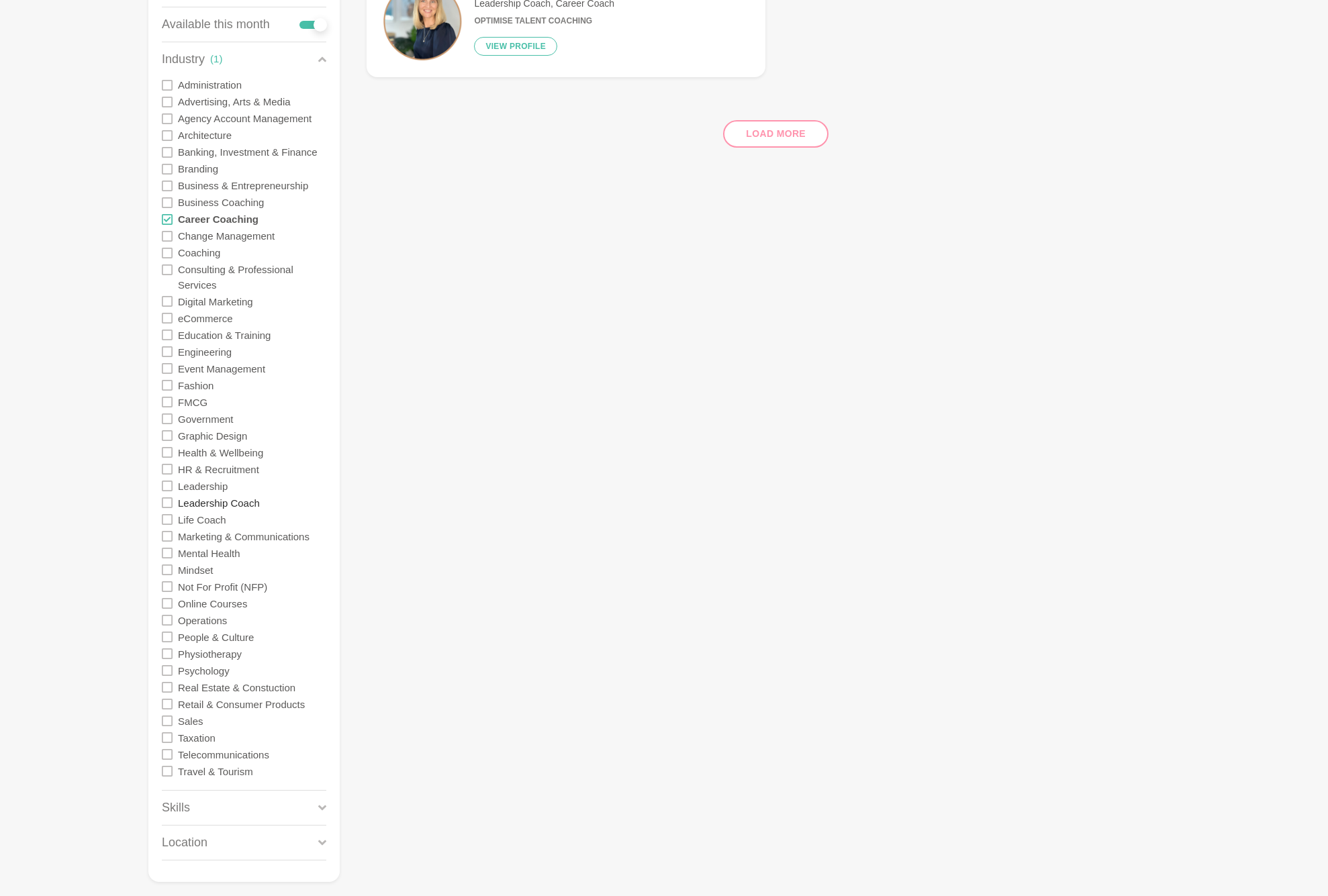
scroll to position [267, 0]
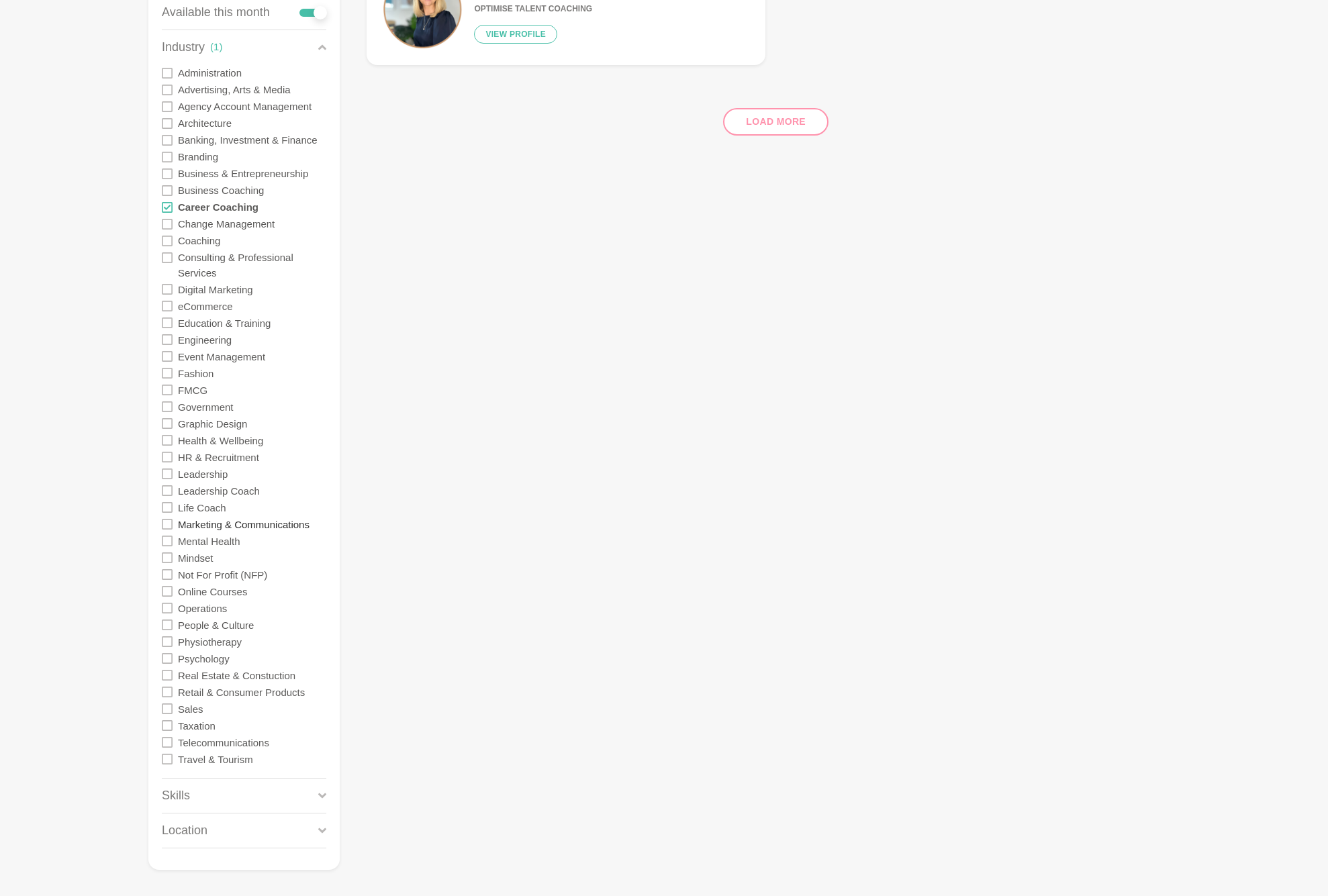
click at [227, 518] on label "Marketing & Communications" at bounding box center [243, 524] width 131 height 17
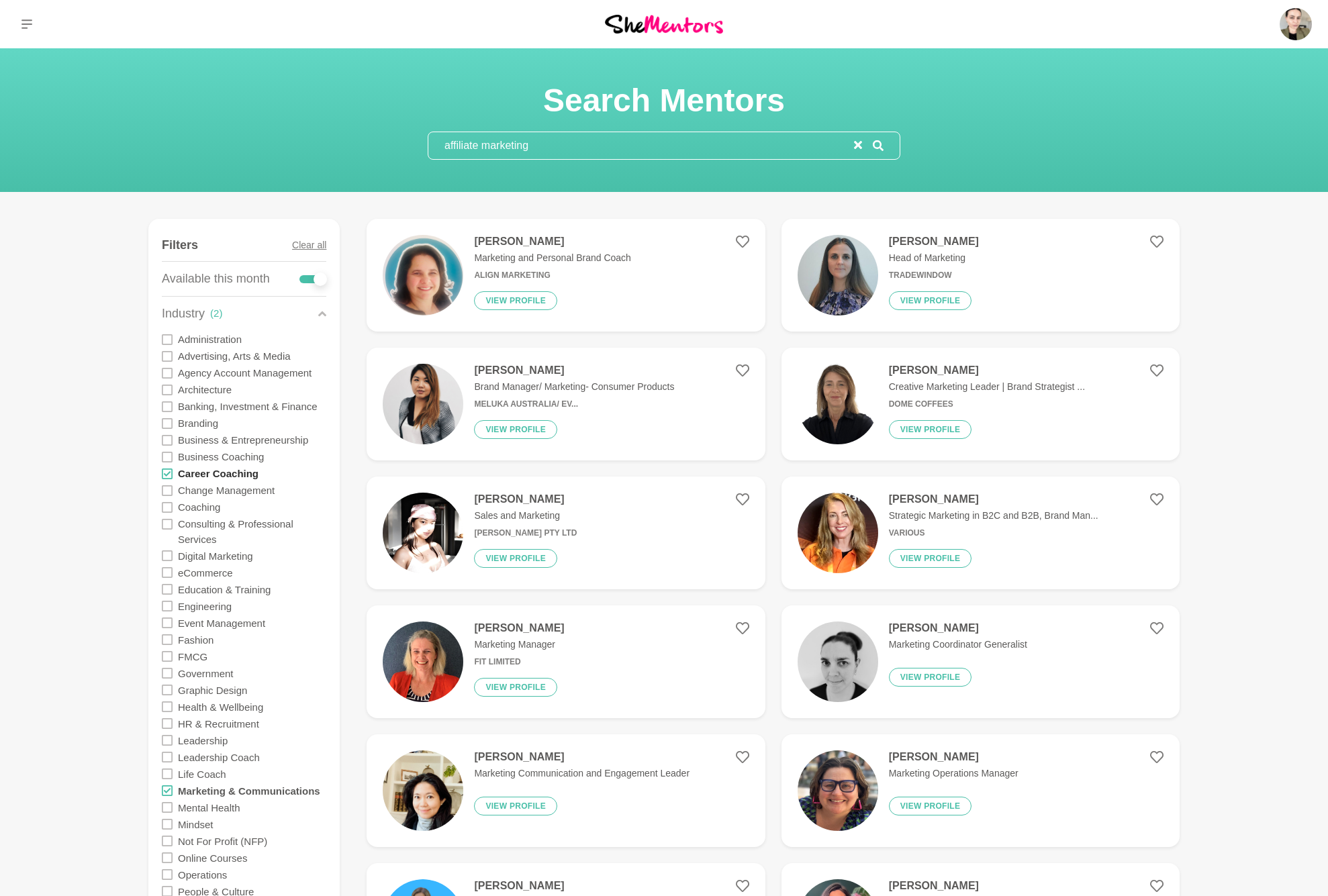
click at [225, 476] on label "Career Coaching" at bounding box center [218, 473] width 81 height 17
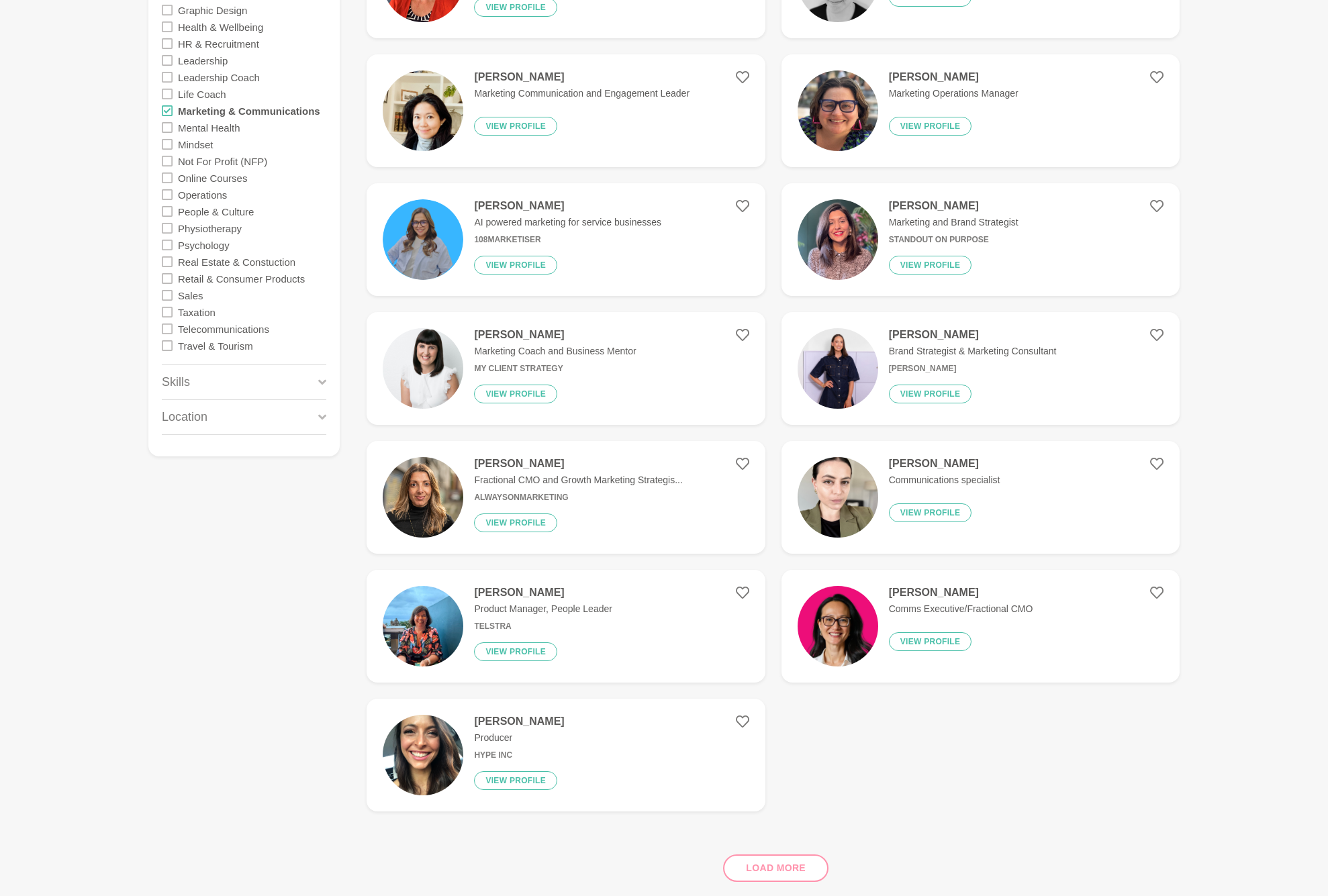
scroll to position [681, 0]
click at [169, 105] on icon at bounding box center [167, 110] width 11 height 11
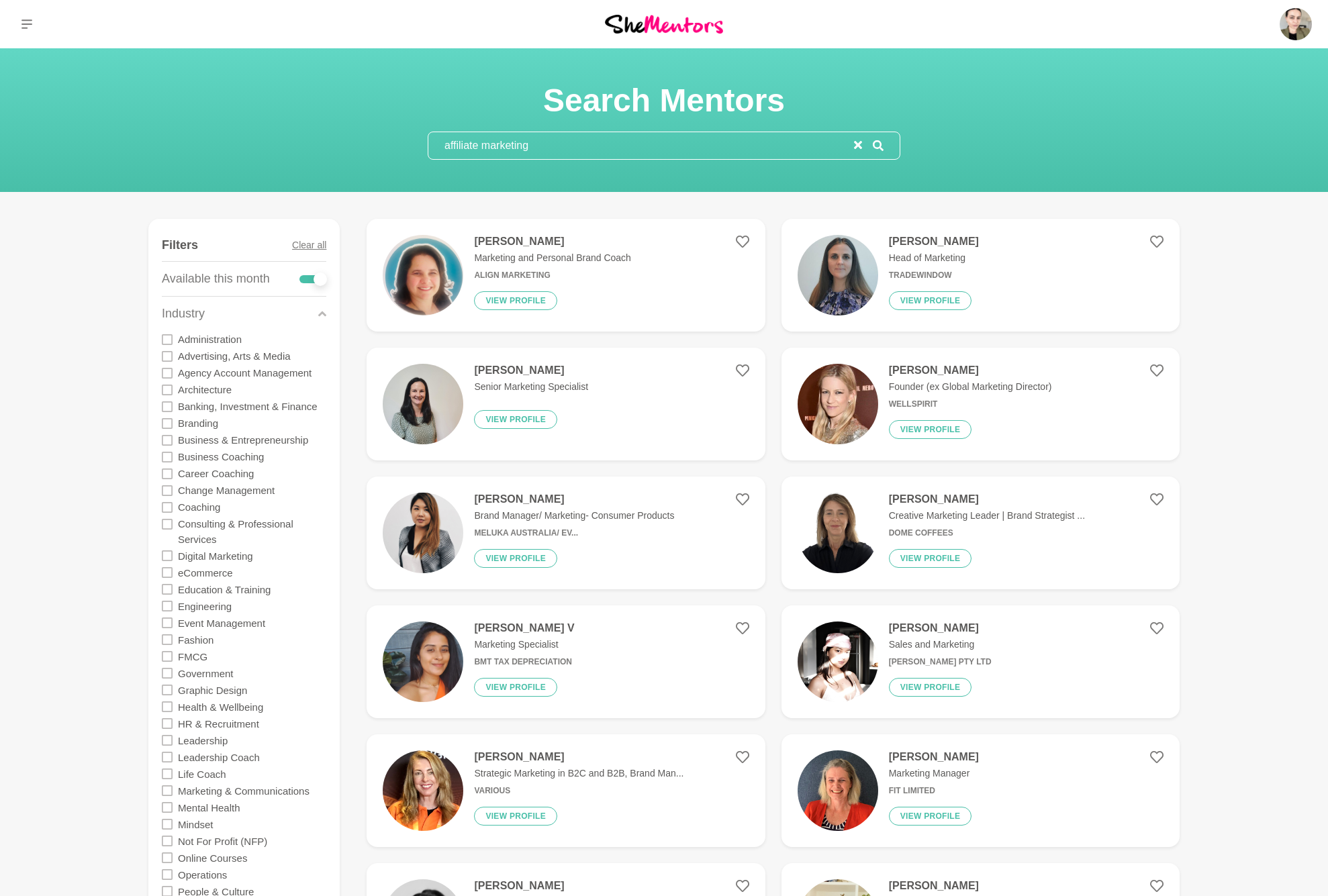
click at [28, 29] on icon at bounding box center [27, 24] width 11 height 11
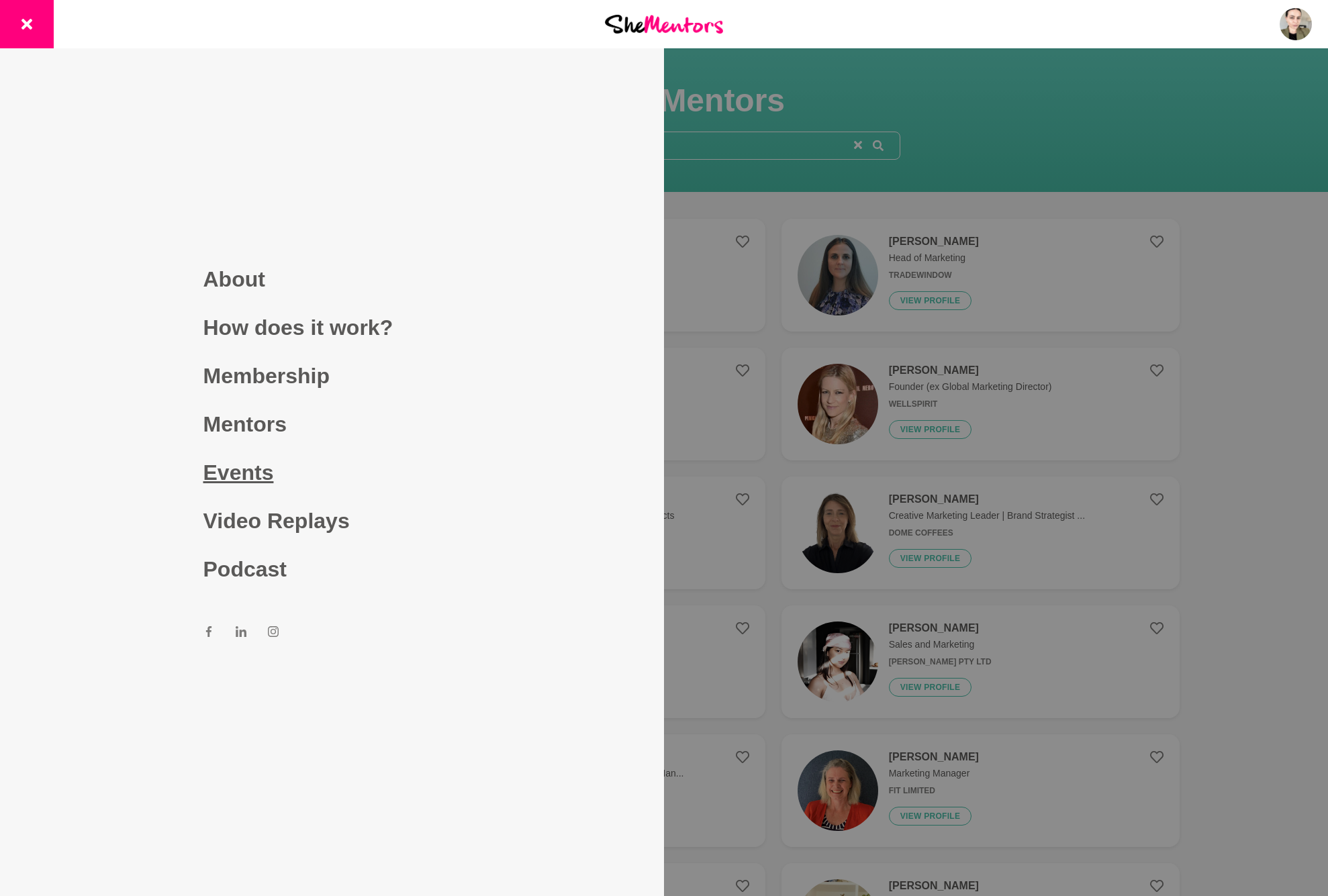
click at [249, 470] on link "Events" at bounding box center [332, 472] width 258 height 48
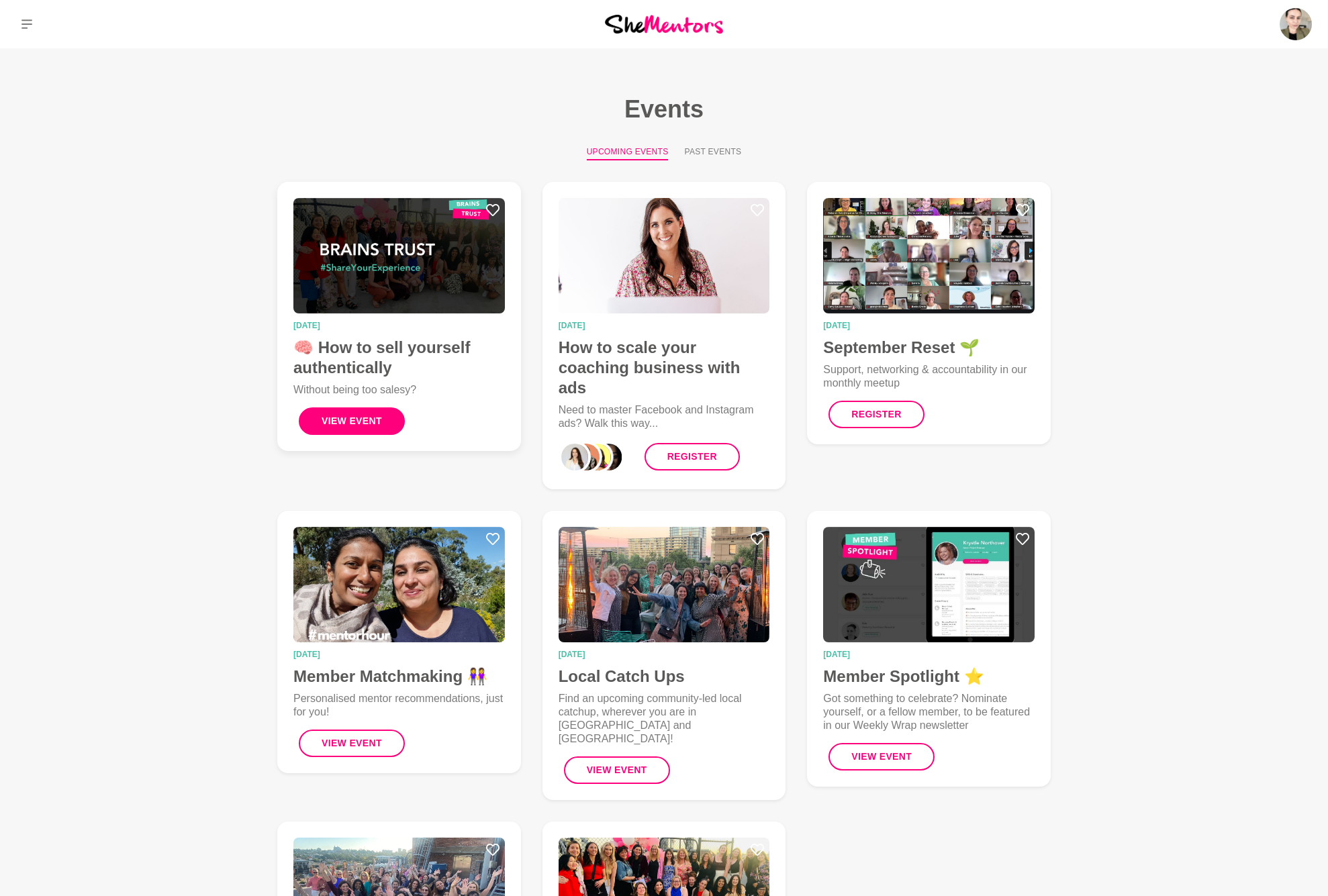
click at [361, 423] on button "View Event" at bounding box center [351, 421] width 106 height 28
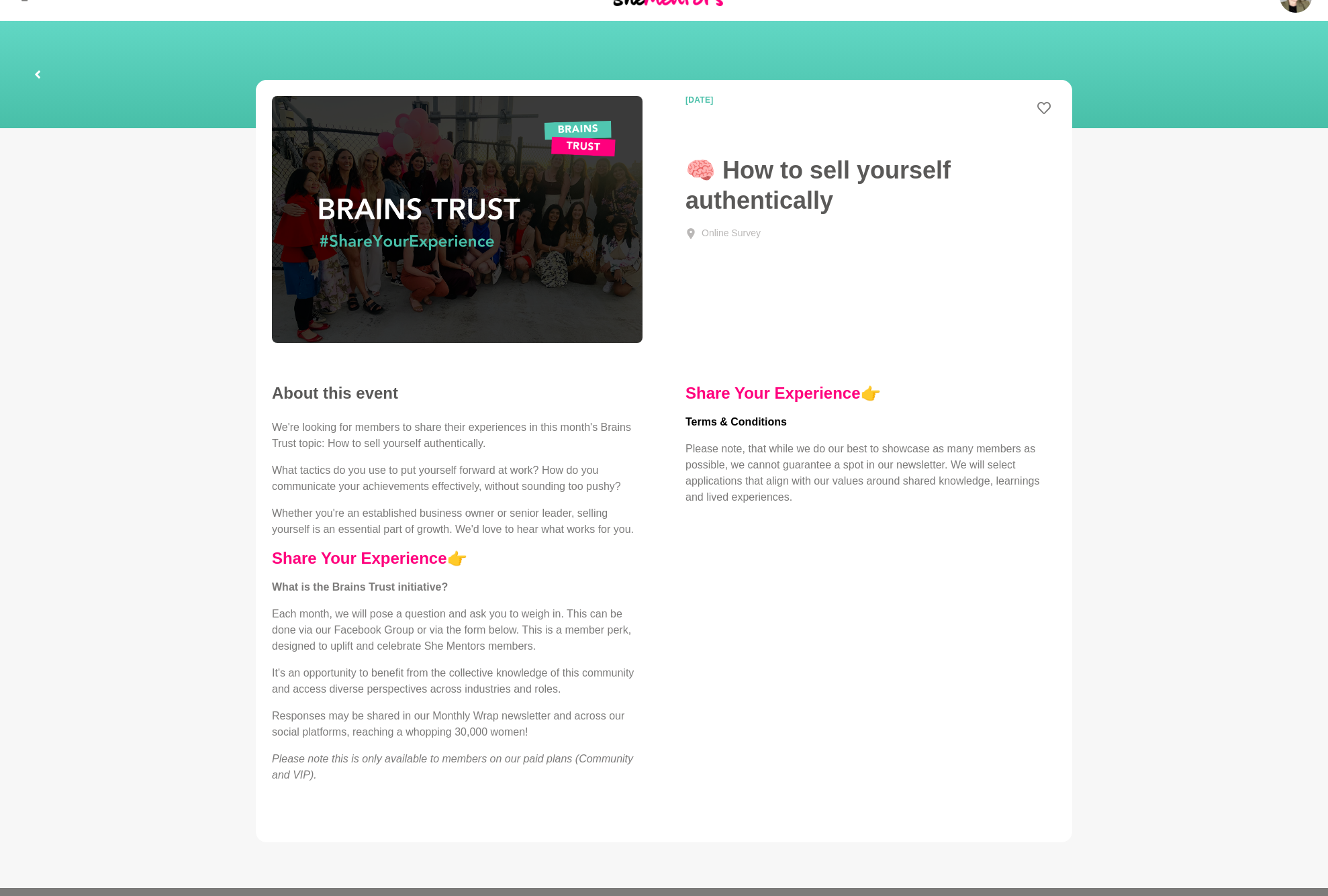
scroll to position [27, 0]
click at [41, 74] on icon at bounding box center [38, 74] width 8 height 42
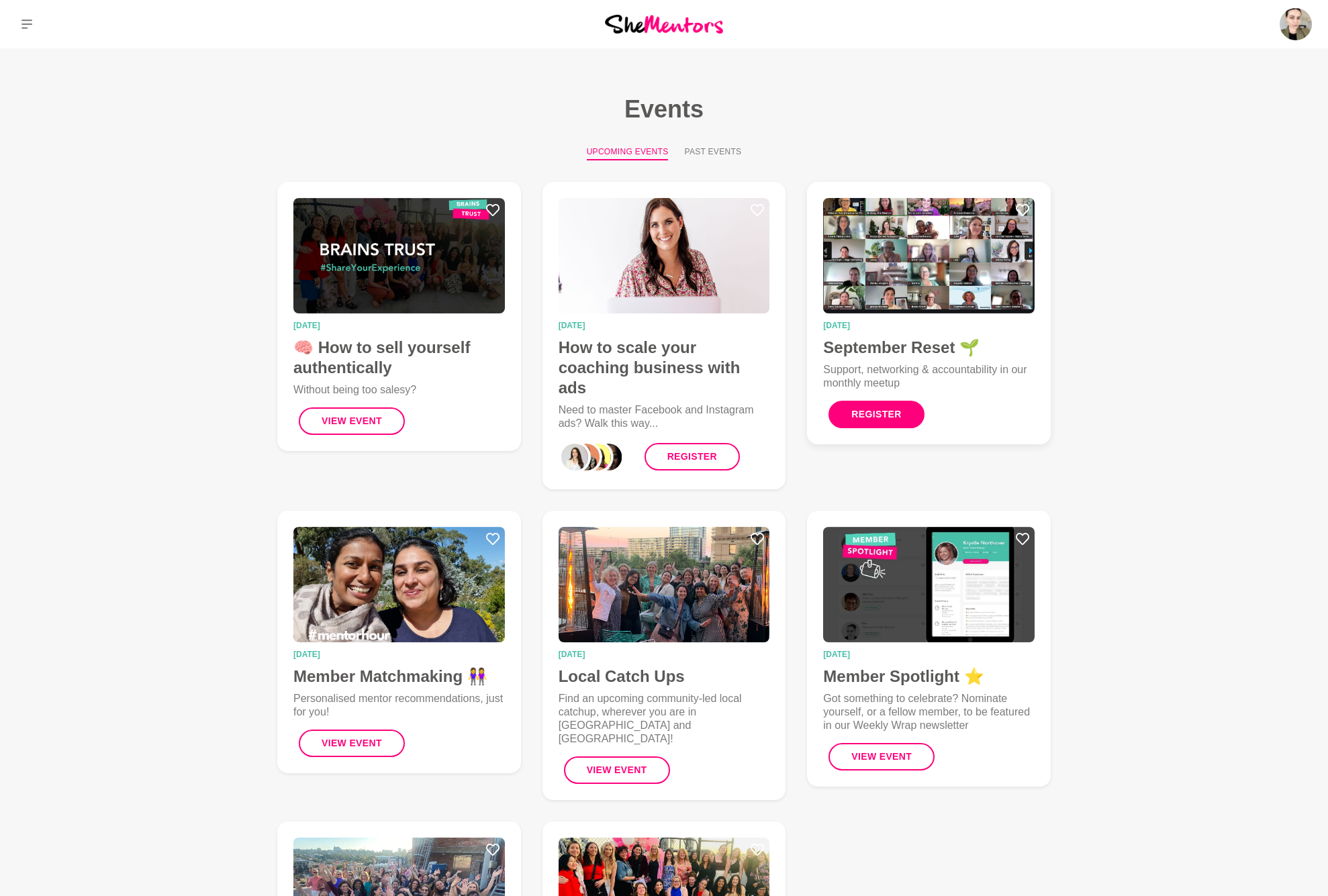
click at [891, 411] on link "Register" at bounding box center [875, 415] width 95 height 28
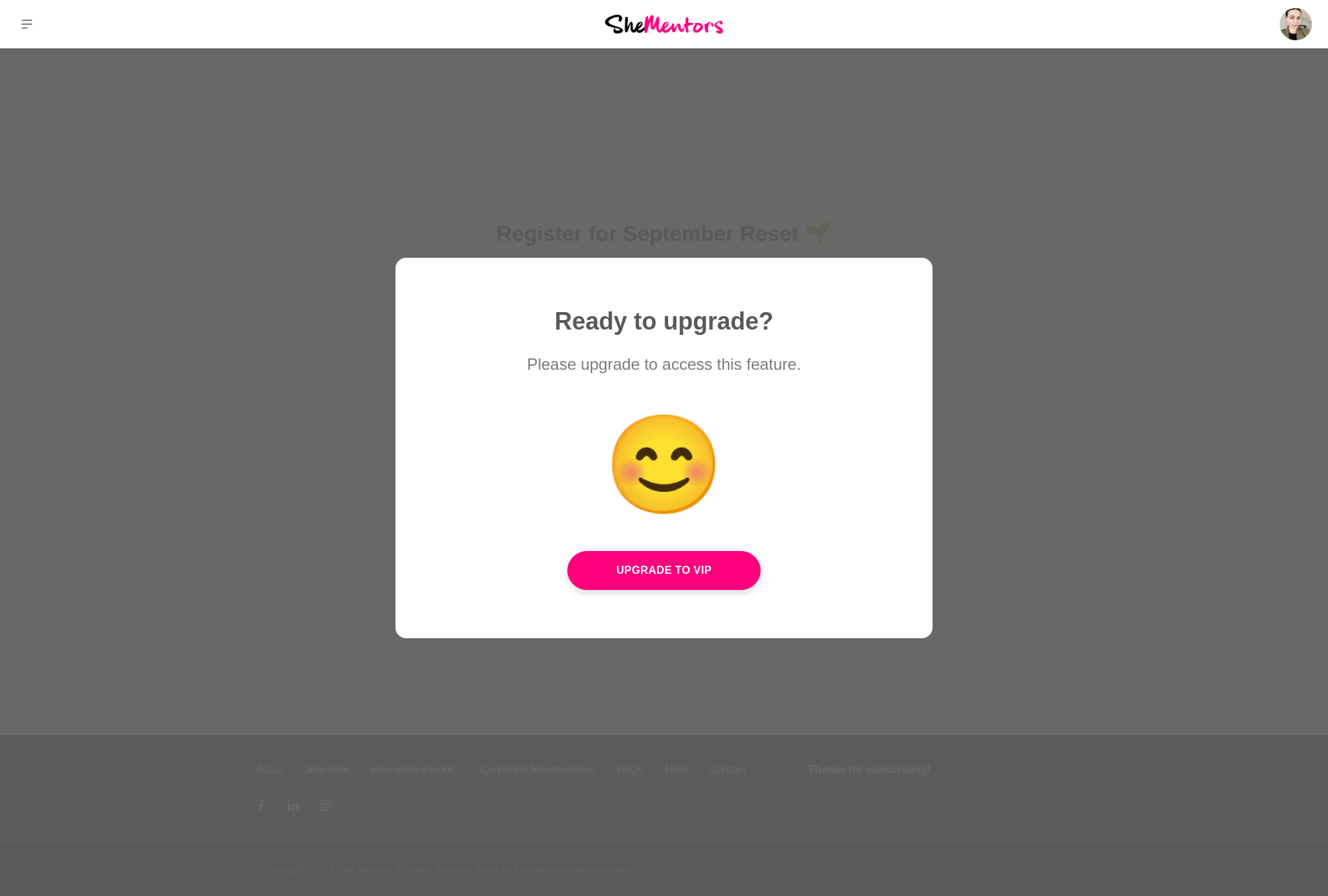
click at [986, 266] on div at bounding box center [664, 448] width 1328 height 896
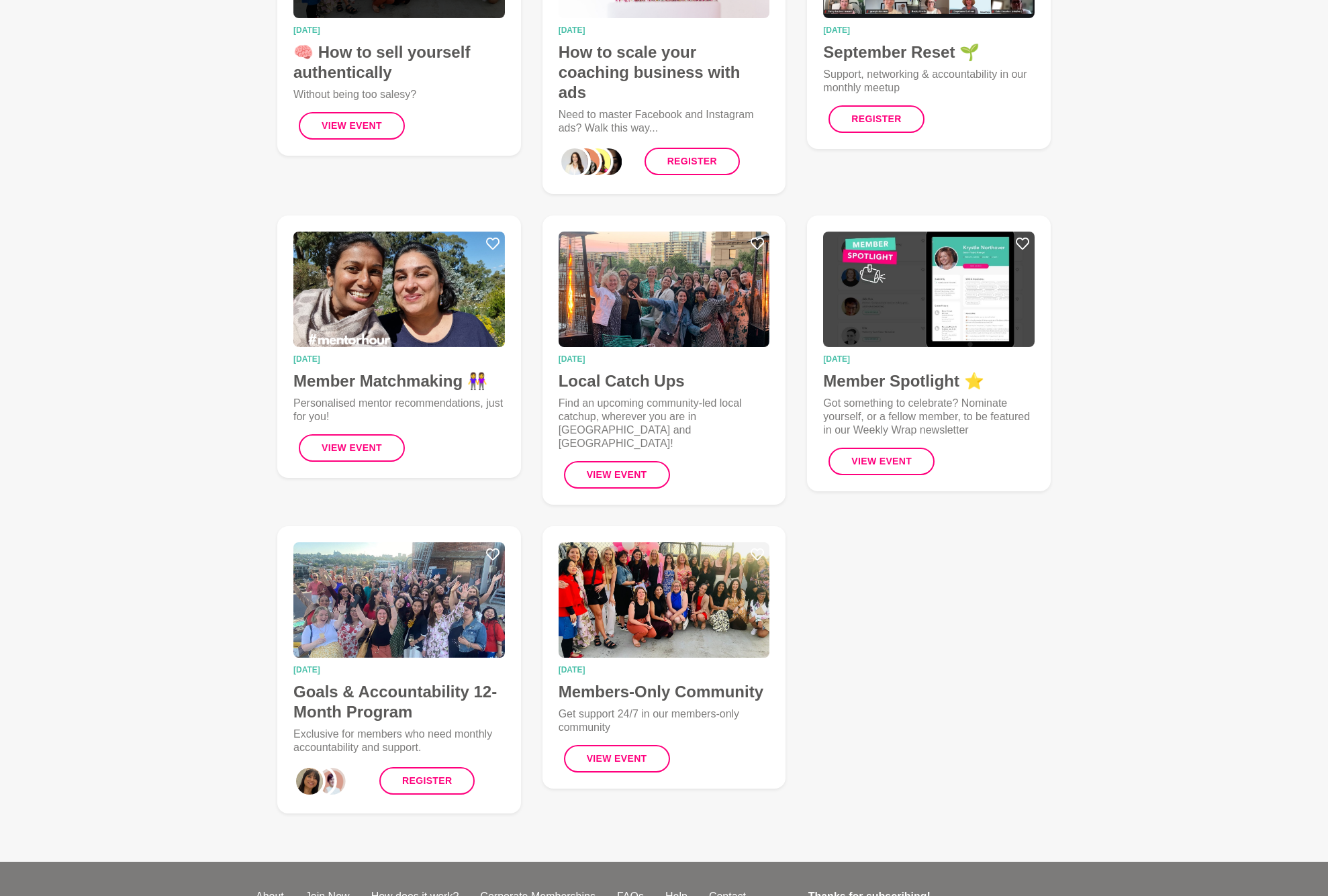
scroll to position [298, 0]
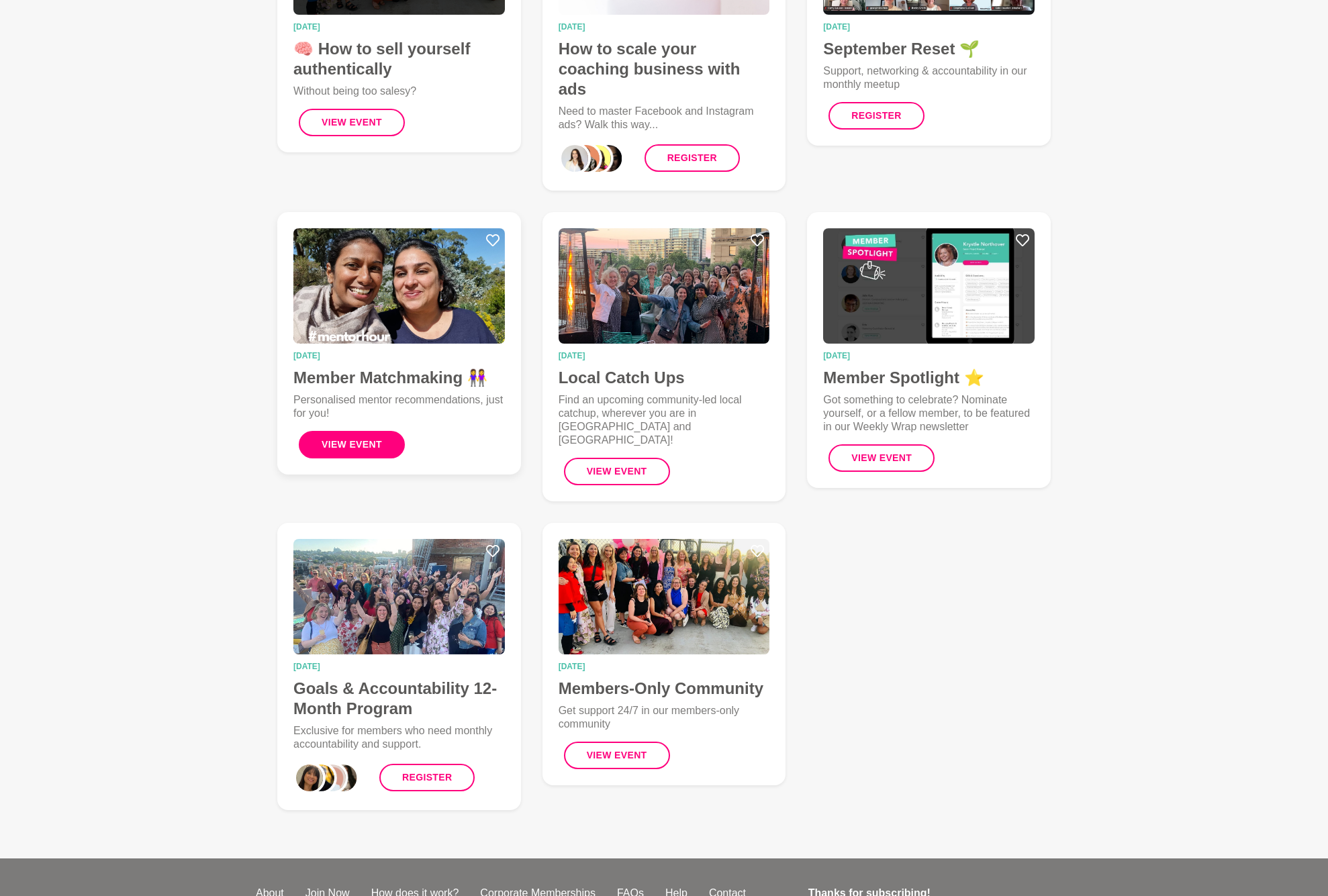
click at [390, 431] on button "View Event" at bounding box center [351, 445] width 106 height 28
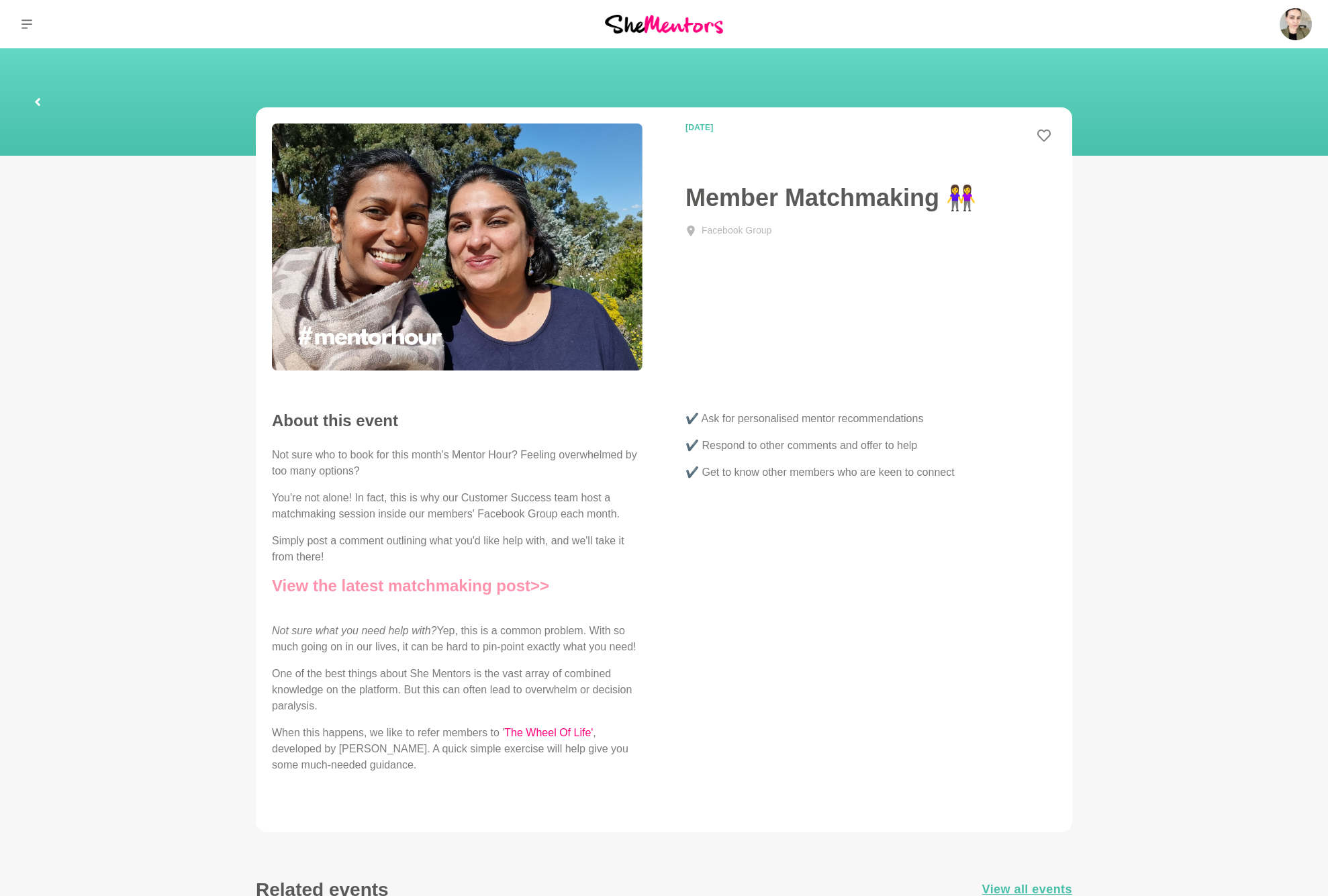
click at [495, 541] on link "View the latest matchmaking post>>" at bounding box center [410, 586] width 278 height 18
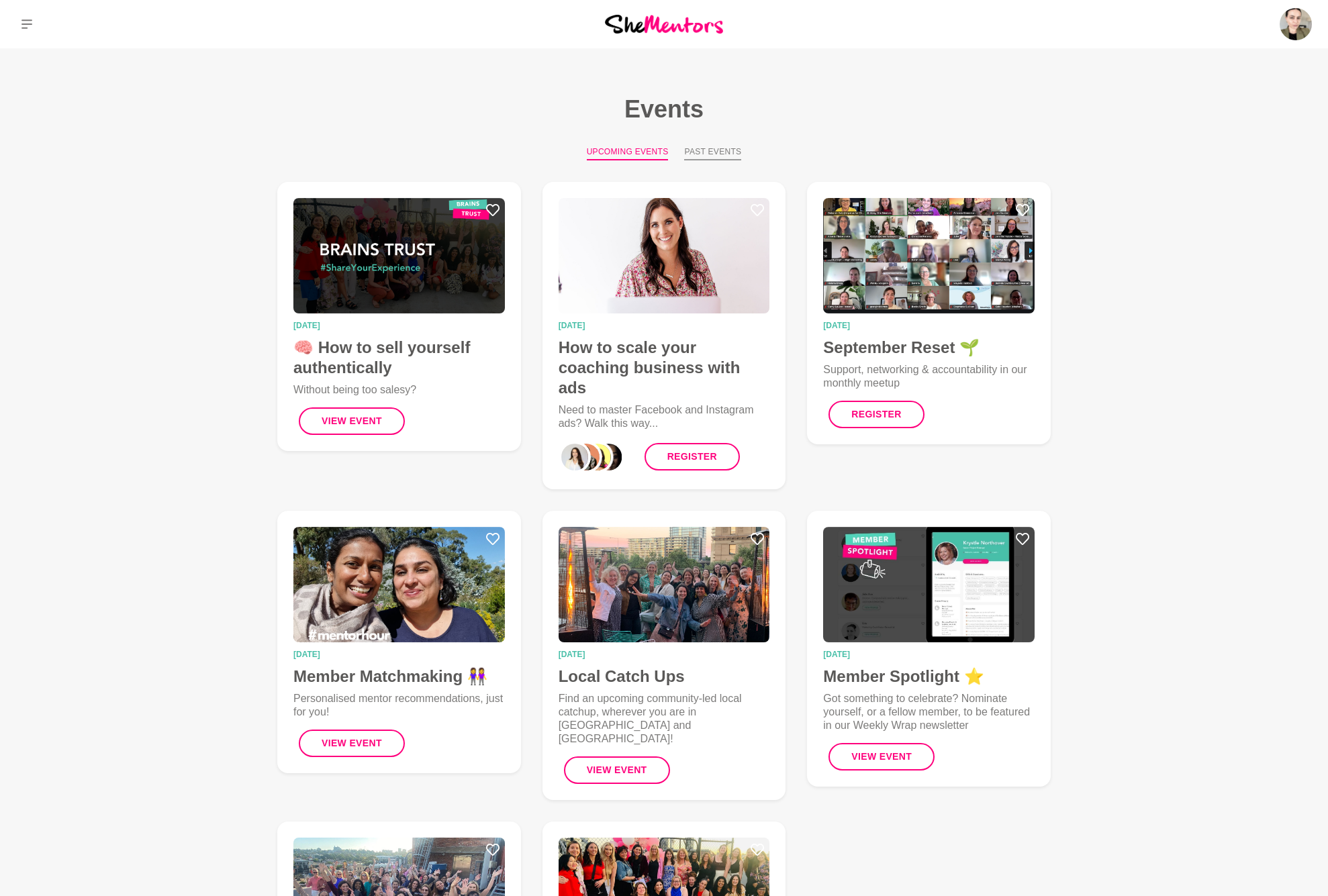
click at [701, 151] on button "Past Events" at bounding box center [712, 152] width 57 height 15
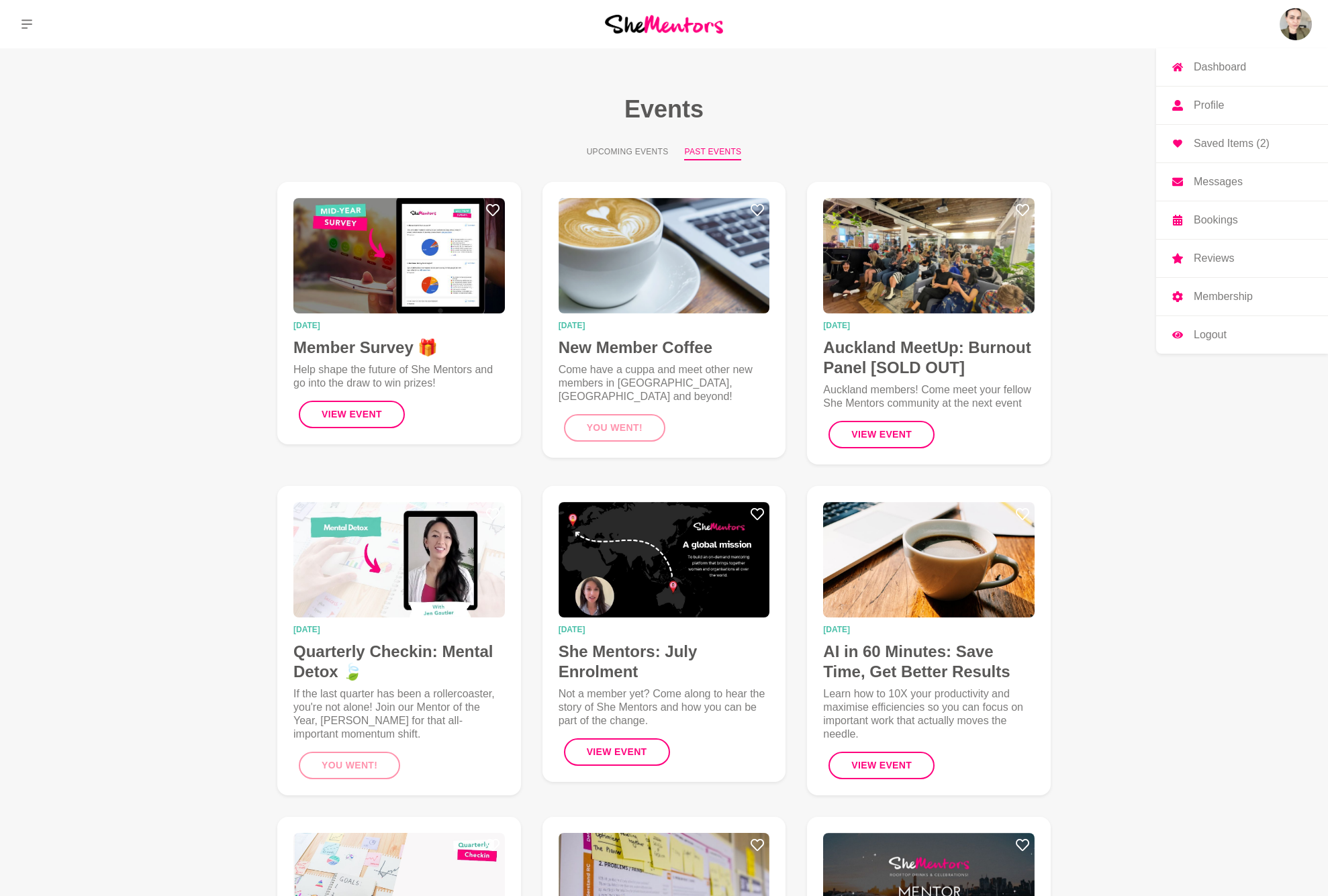
click at [986, 218] on p "Bookings" at bounding box center [1215, 219] width 44 height 11
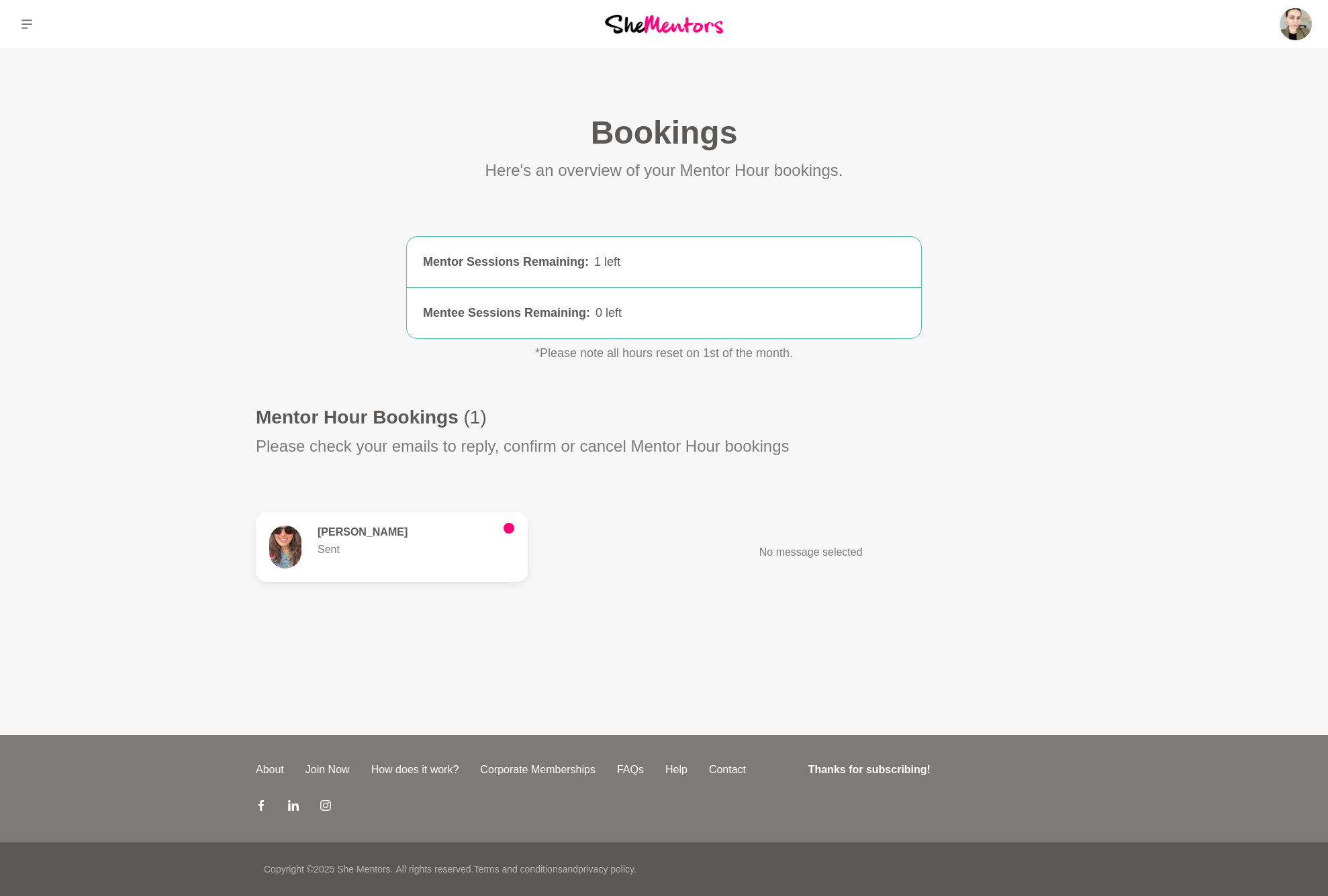
click at [386, 541] on p "Sent" at bounding box center [404, 549] width 175 height 16
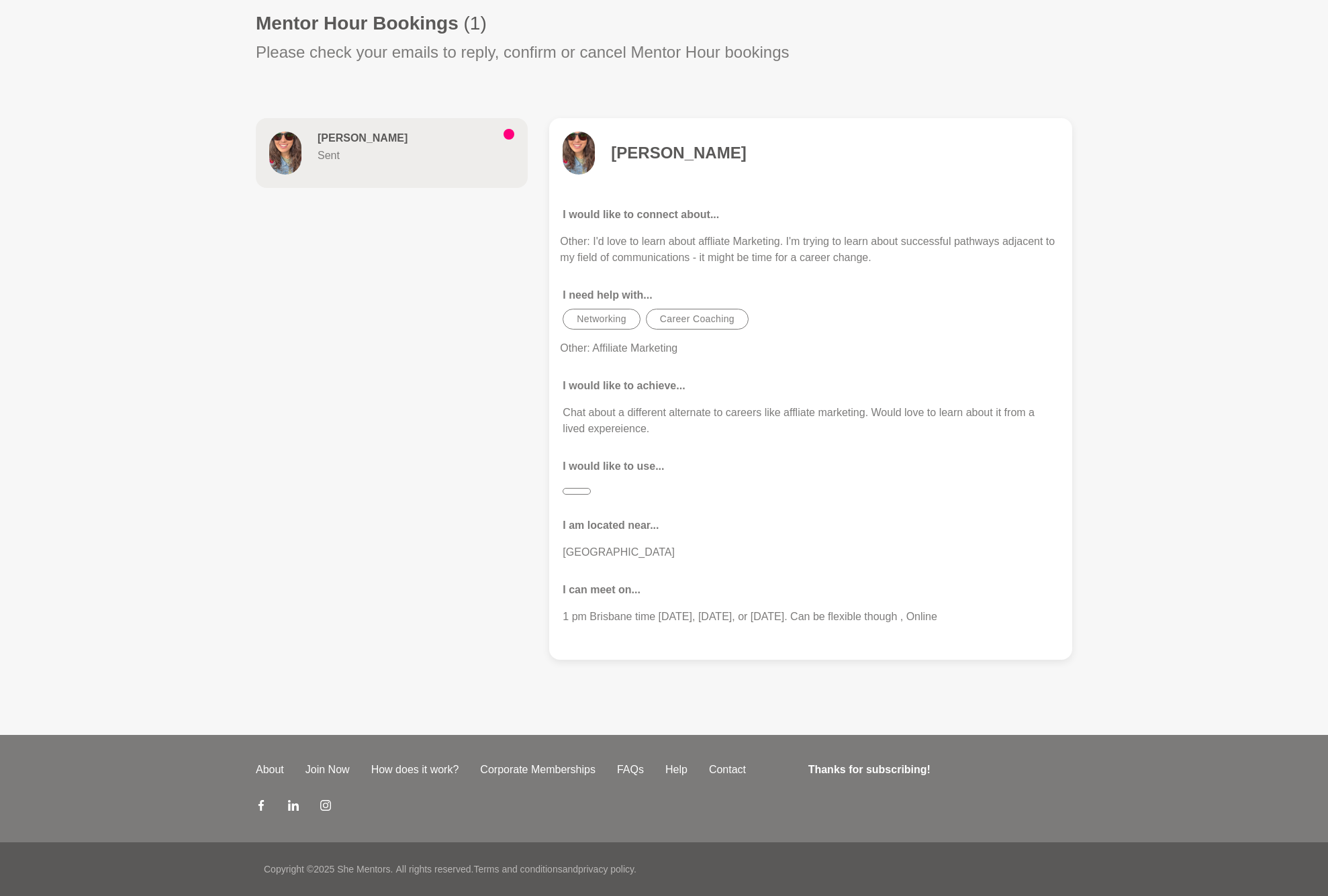
scroll to position [394, 0]
click at [584, 491] on div at bounding box center [810, 488] width 501 height 16
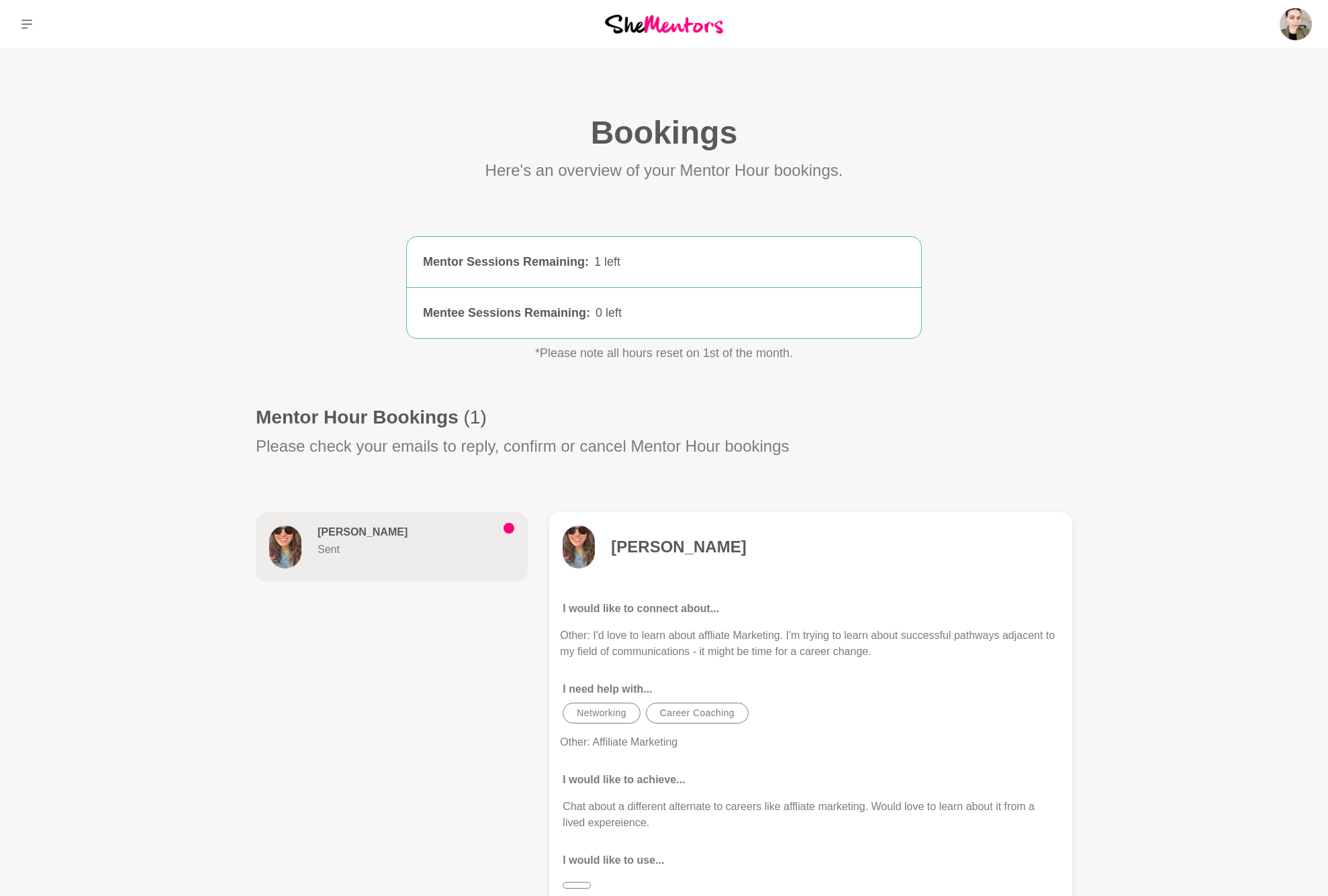
scroll to position [0, 0]
click at [37, 29] on button at bounding box center [27, 24] width 53 height 48
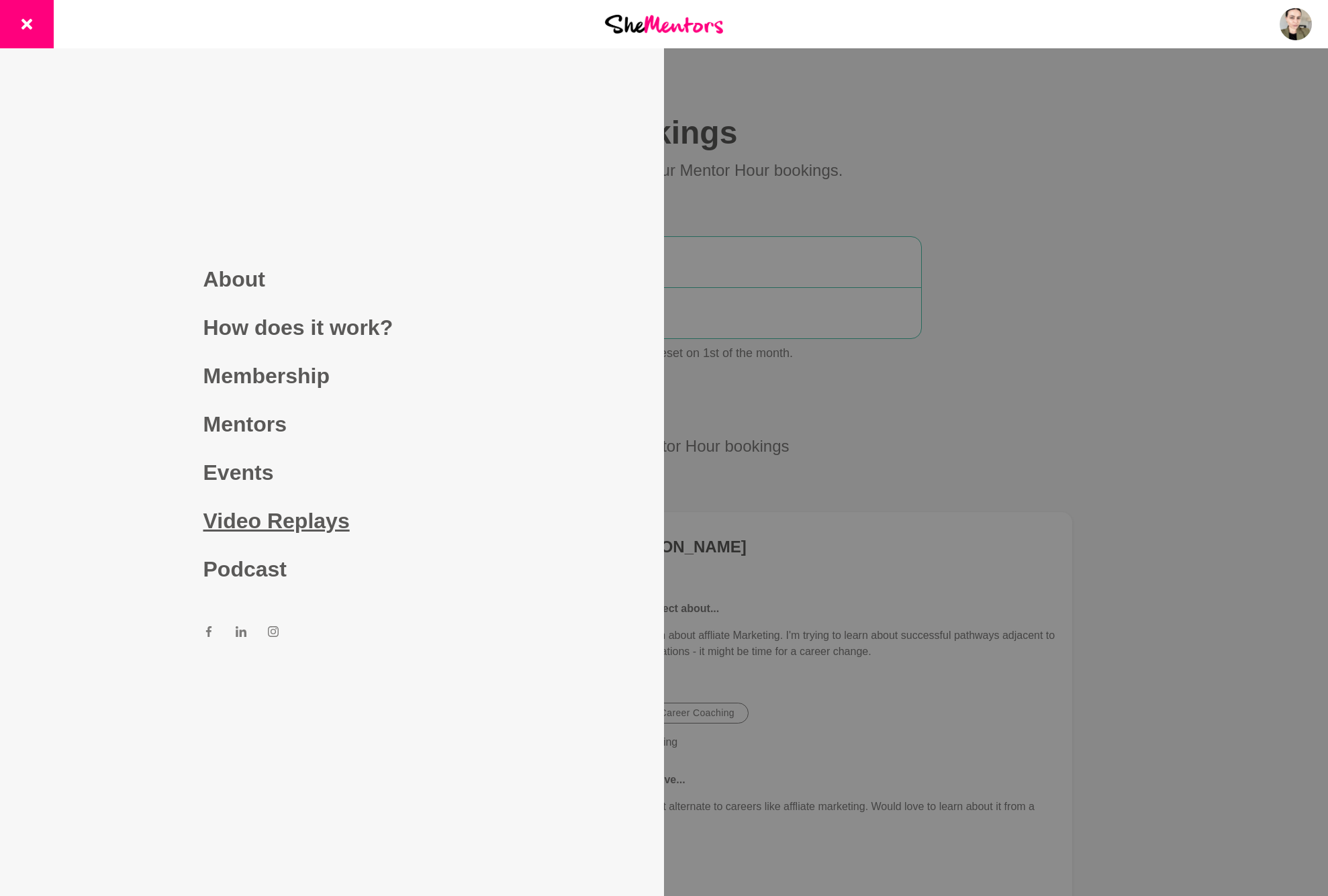
click at [290, 526] on link "Video Replays" at bounding box center [332, 521] width 258 height 48
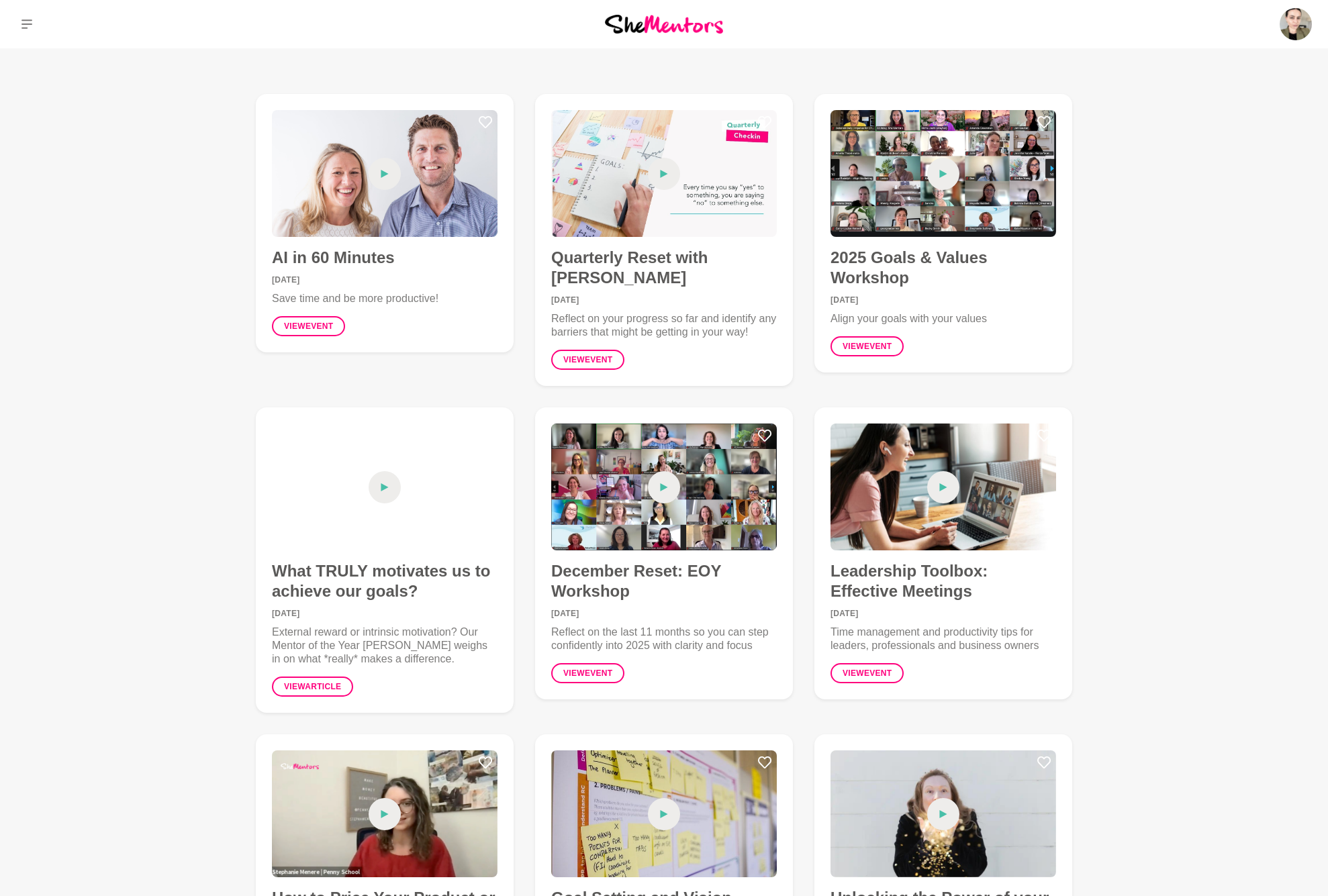
click at [986, 29] on div "Dashboard Profile Saved Items (2) Messages Bookings Reviews Membership Logout D…" at bounding box center [1107, 24] width 443 height 48
click at [986, 31] on img at bounding box center [1295, 24] width 33 height 33
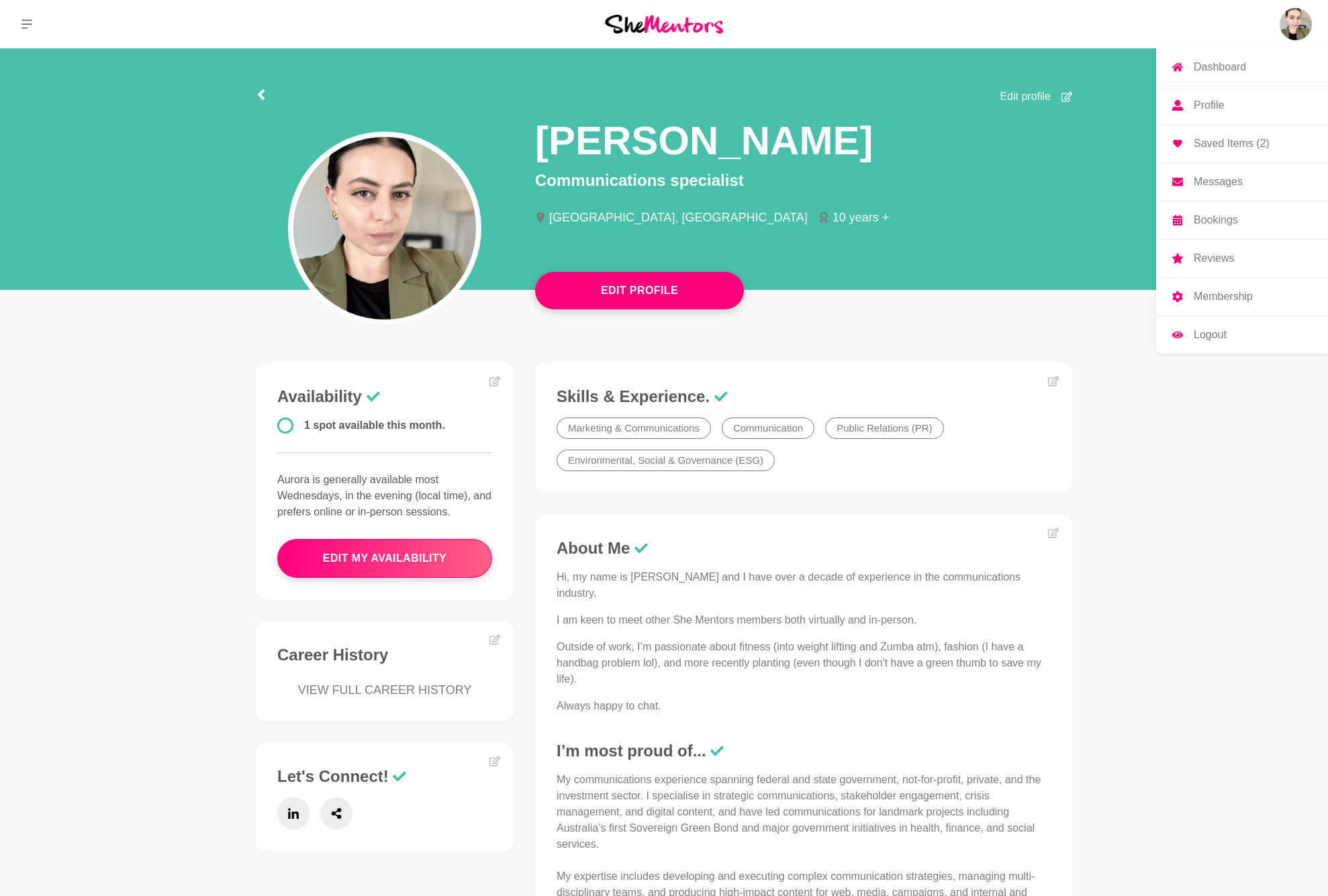
click at [986, 330] on p "Logout" at bounding box center [1209, 335] width 33 height 11
